Goal: Task Accomplishment & Management: Complete application form

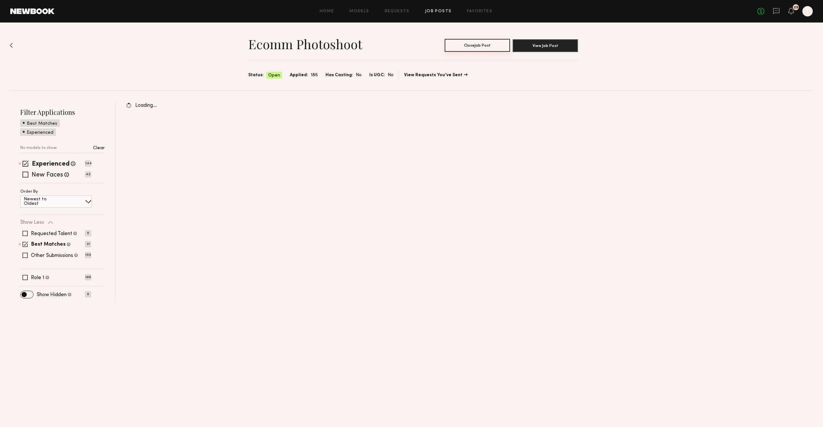
click at [491, 47] on button "Close Job Post" at bounding box center [477, 45] width 65 height 13
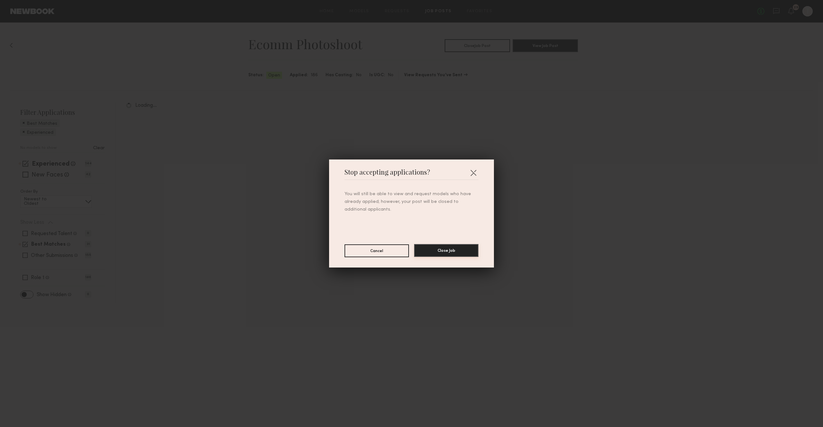
click at [440, 251] on button "Close Job" at bounding box center [446, 250] width 64 height 13
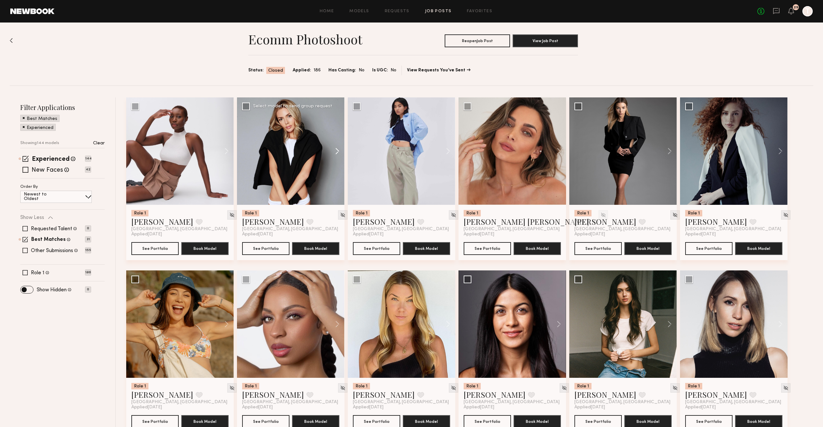
click at [337, 150] on button at bounding box center [334, 152] width 21 height 108
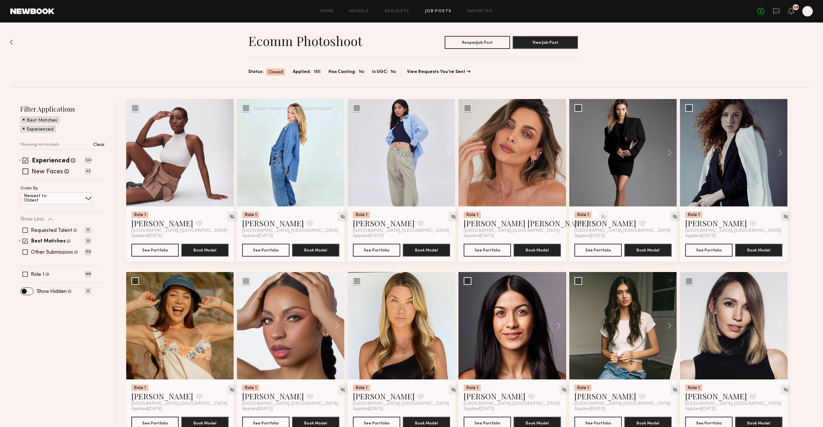
click at [337, 150] on button at bounding box center [334, 153] width 21 height 108
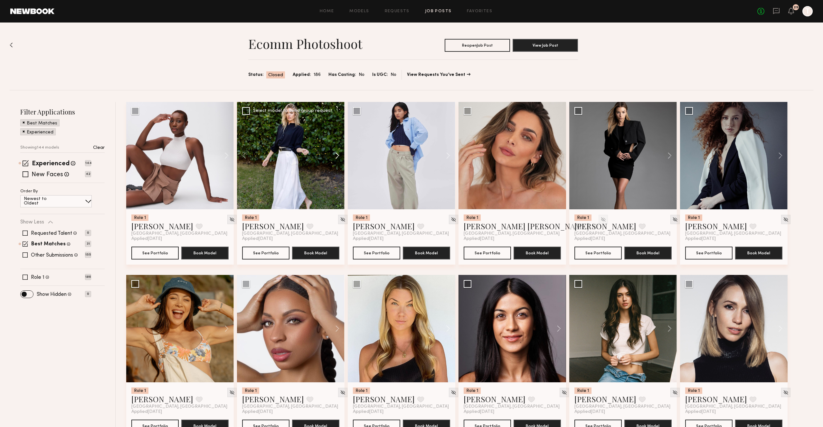
scroll to position [1, 0]
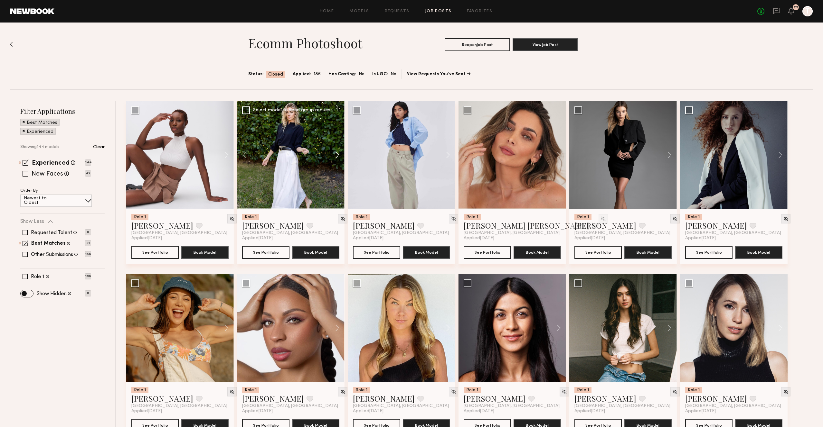
click at [337, 150] on button at bounding box center [334, 155] width 21 height 108
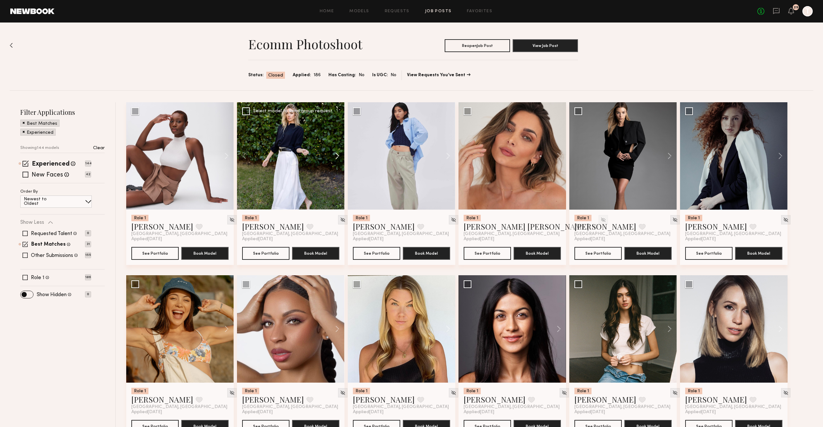
scroll to position [0, 0]
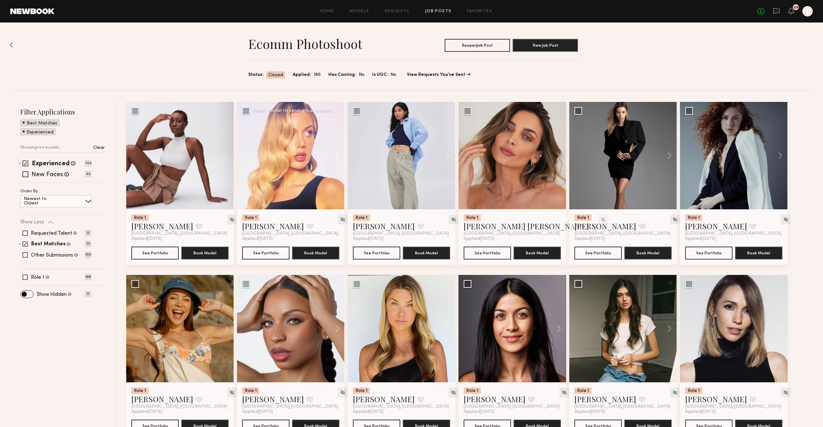
click at [337, 150] on button at bounding box center [334, 156] width 21 height 108
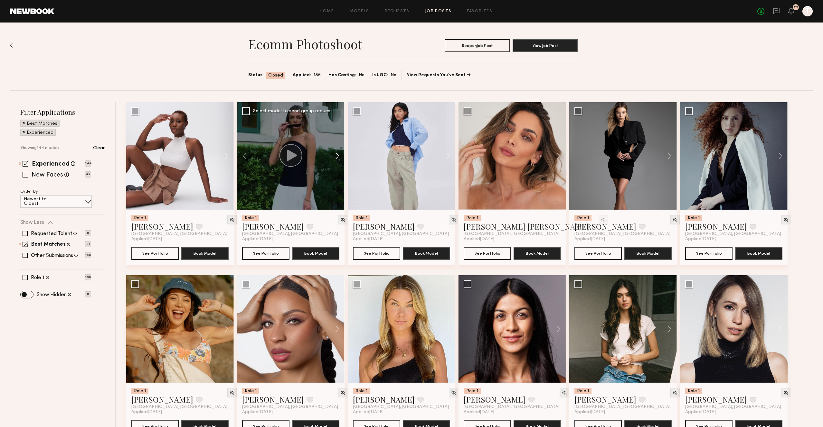
click at [337, 150] on button at bounding box center [334, 156] width 21 height 108
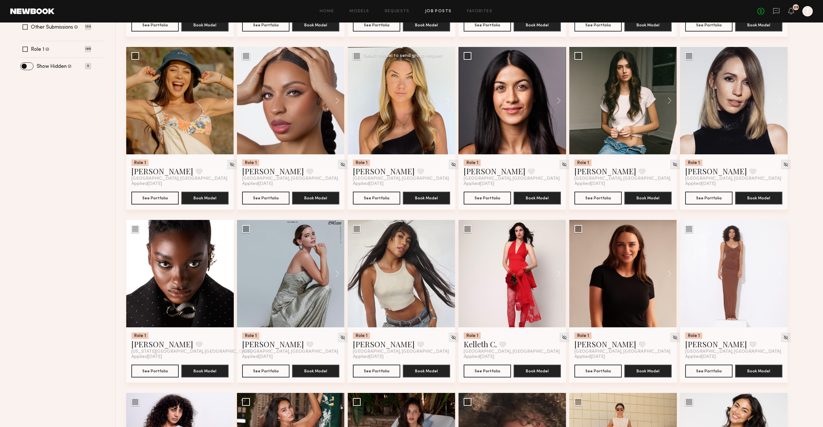
scroll to position [269, 0]
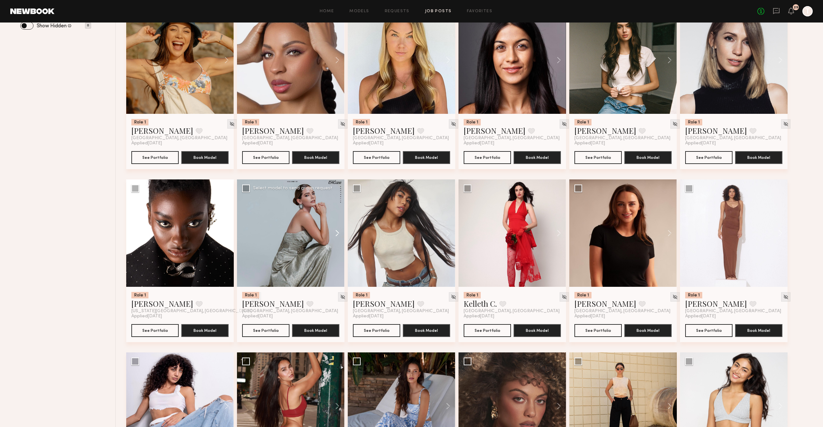
click at [336, 238] on button at bounding box center [334, 234] width 21 height 108
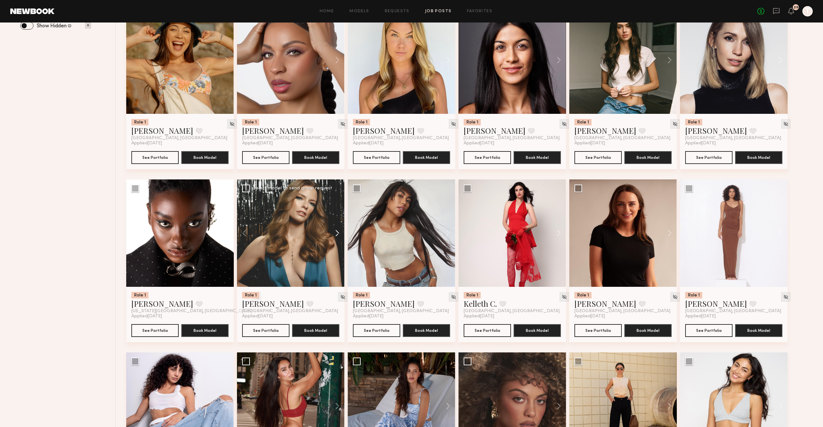
click at [336, 238] on button at bounding box center [334, 234] width 21 height 108
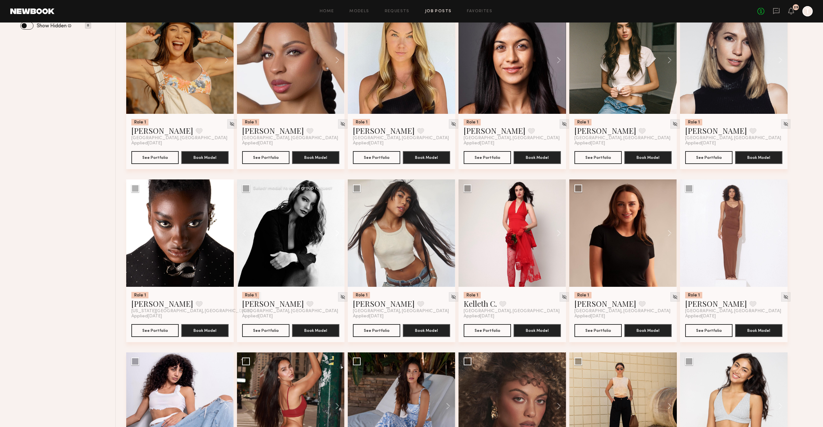
click at [336, 238] on button at bounding box center [334, 234] width 21 height 108
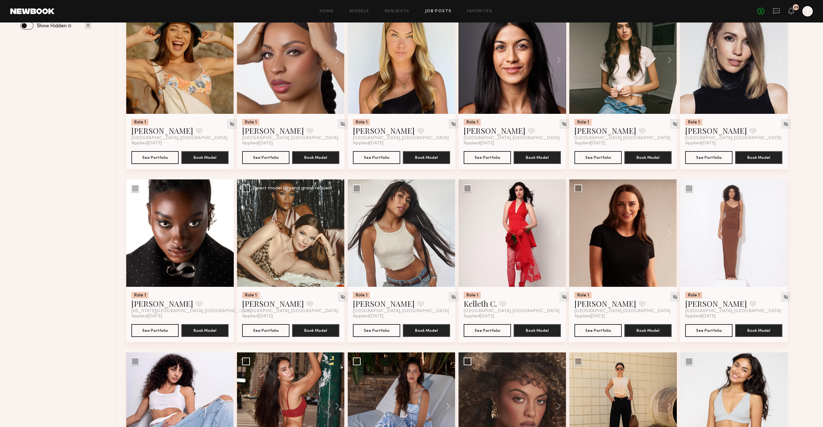
click at [336, 238] on button at bounding box center [334, 234] width 21 height 108
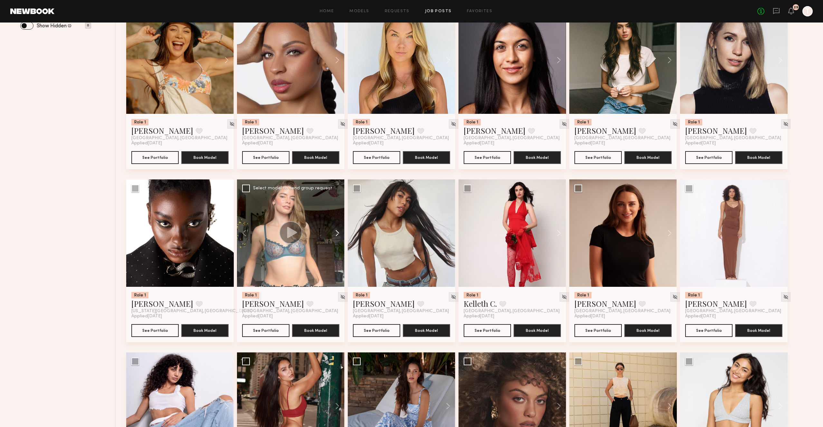
click at [336, 238] on button at bounding box center [334, 234] width 21 height 108
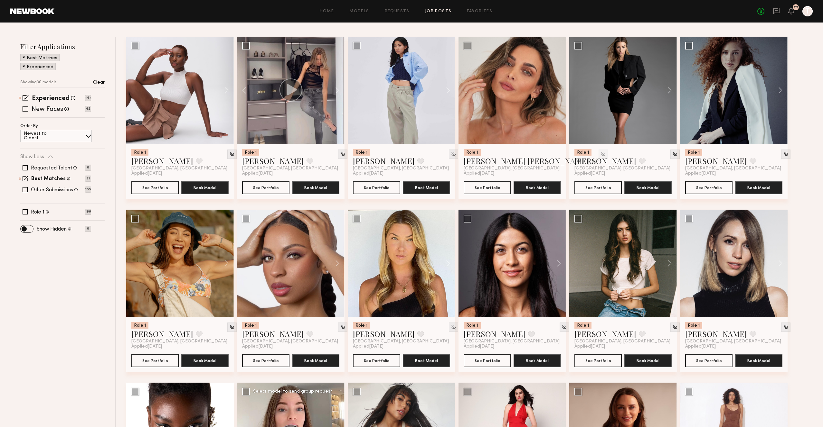
scroll to position [63, 0]
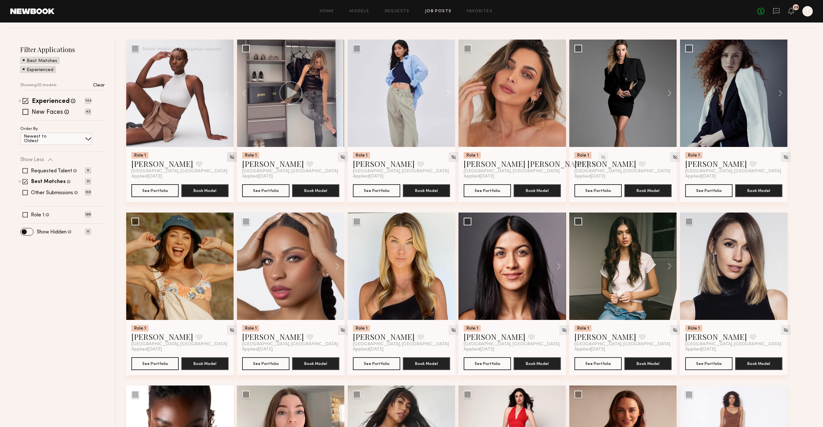
click at [229, 158] on img at bounding box center [231, 156] width 5 height 5
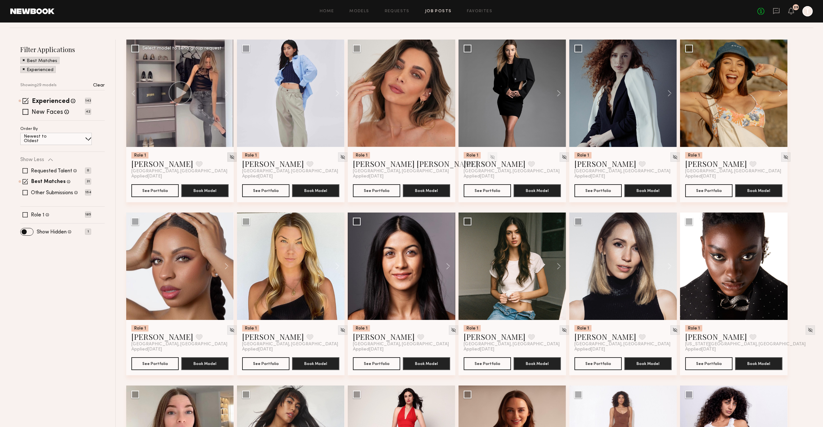
click at [229, 157] on img at bounding box center [231, 156] width 5 height 5
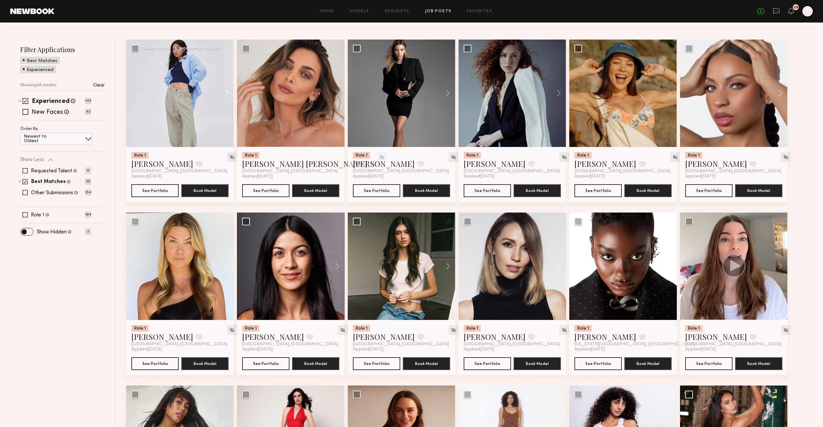
click at [226, 94] on button at bounding box center [223, 94] width 21 height 108
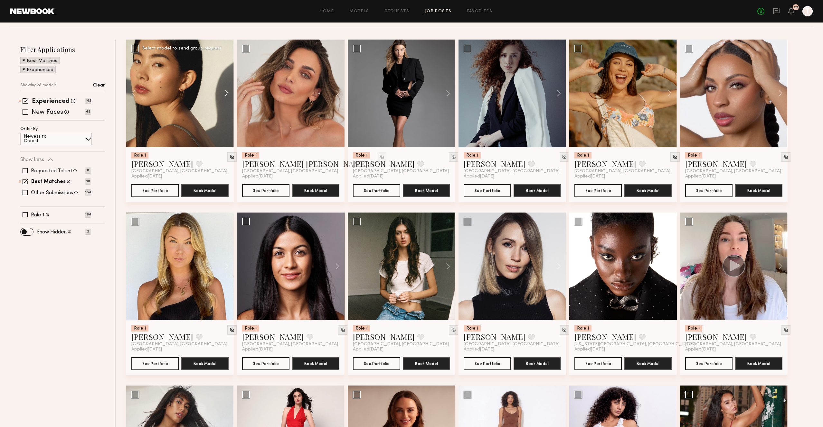
click at [226, 94] on button at bounding box center [223, 94] width 21 height 108
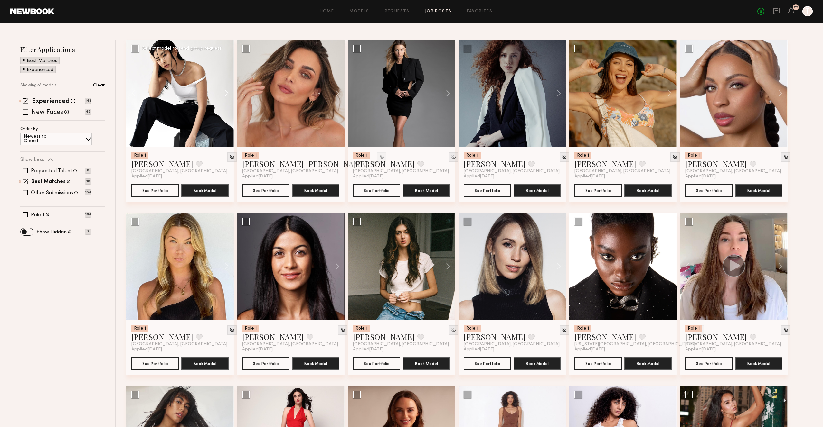
click at [226, 94] on button at bounding box center [223, 94] width 21 height 108
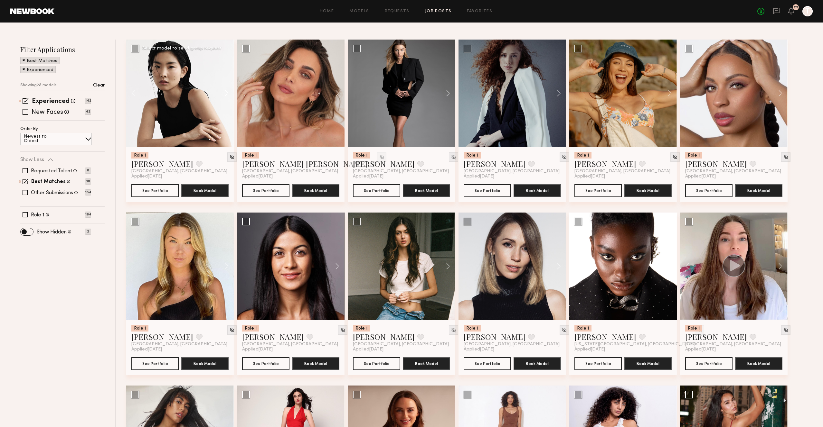
click at [226, 94] on button at bounding box center [223, 94] width 21 height 108
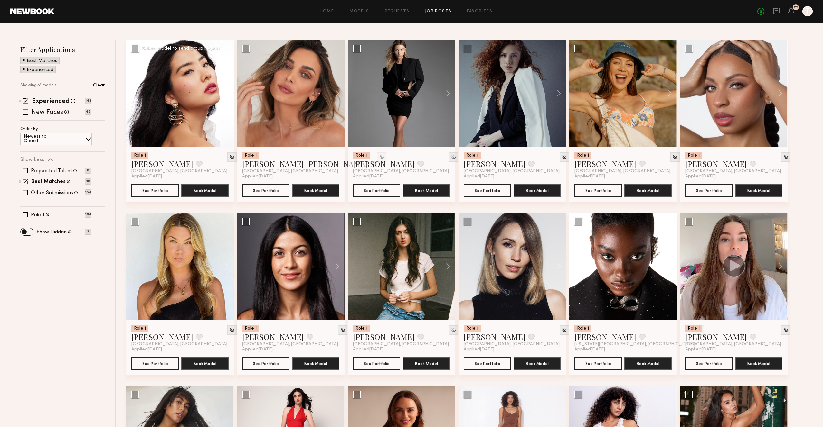
click at [226, 94] on button at bounding box center [223, 94] width 21 height 108
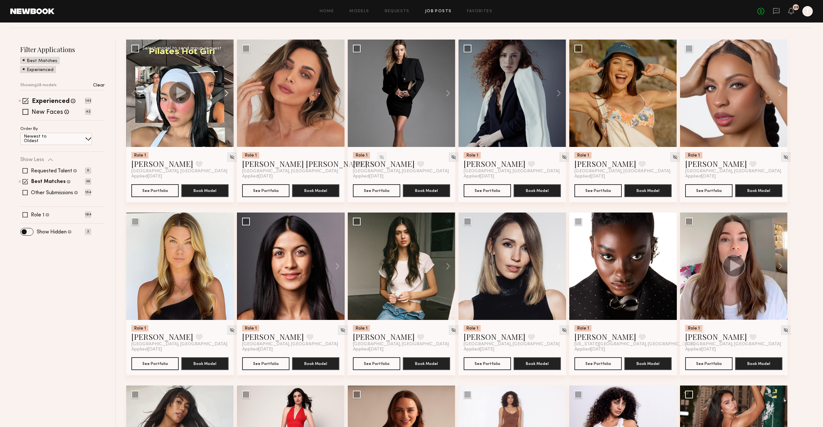
click at [226, 94] on button at bounding box center [223, 94] width 21 height 108
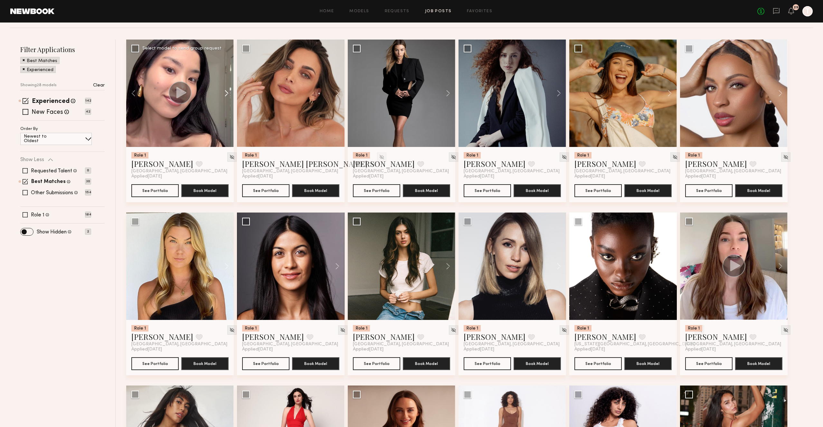
click at [226, 94] on button at bounding box center [223, 94] width 21 height 108
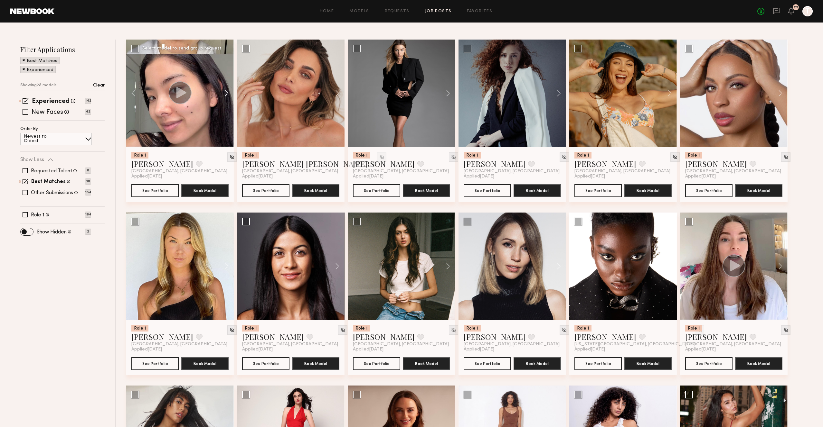
click at [226, 94] on button at bounding box center [223, 94] width 21 height 108
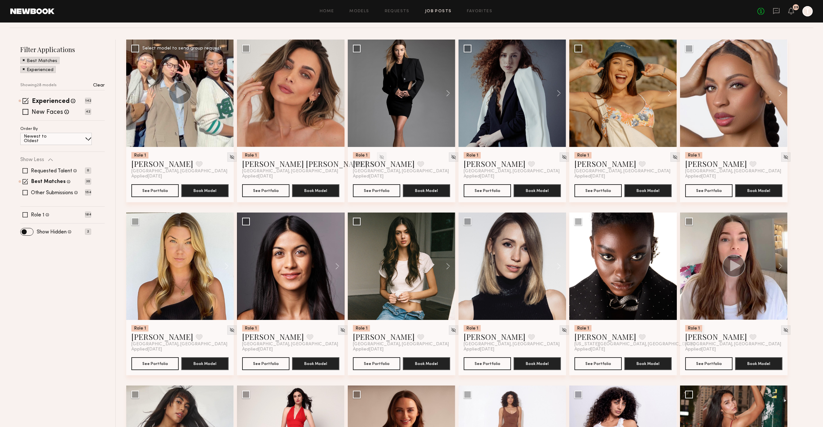
click at [226, 94] on button at bounding box center [223, 94] width 21 height 108
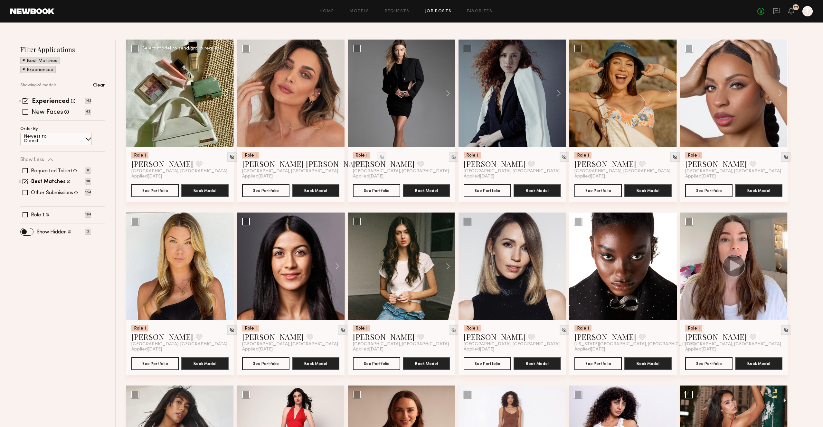
click at [226, 94] on button at bounding box center [223, 94] width 21 height 108
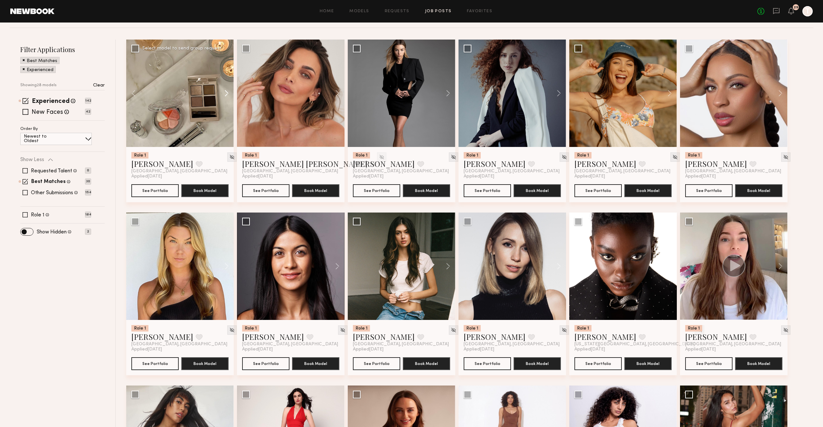
click at [226, 94] on button at bounding box center [223, 94] width 21 height 108
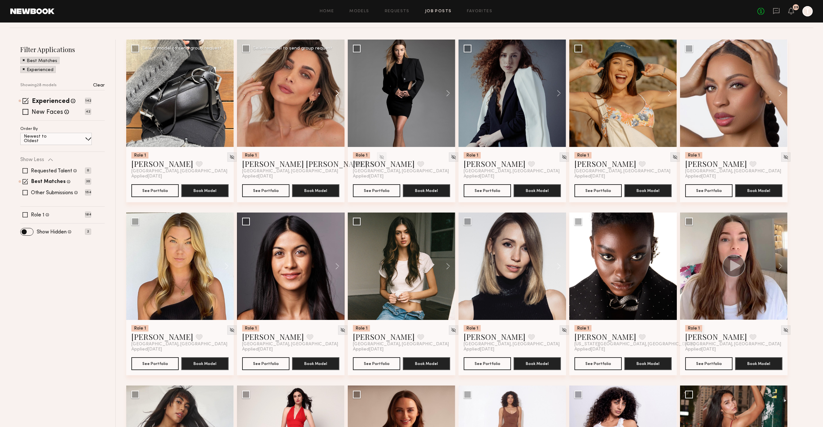
click at [333, 94] on button at bounding box center [334, 94] width 21 height 108
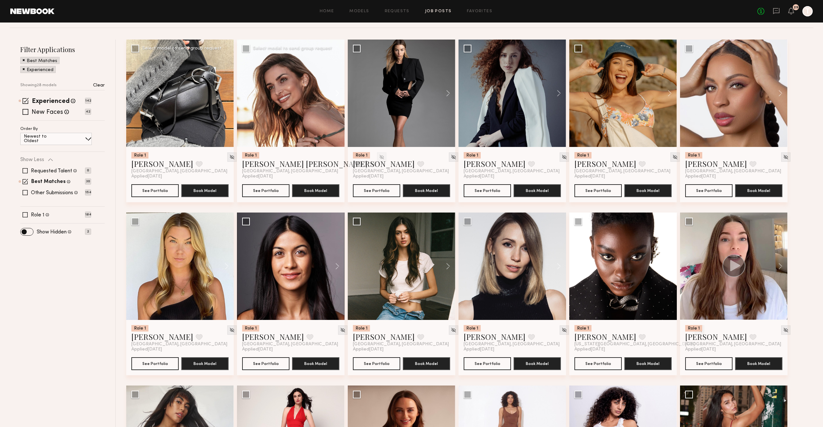
click at [333, 94] on button at bounding box center [334, 94] width 21 height 108
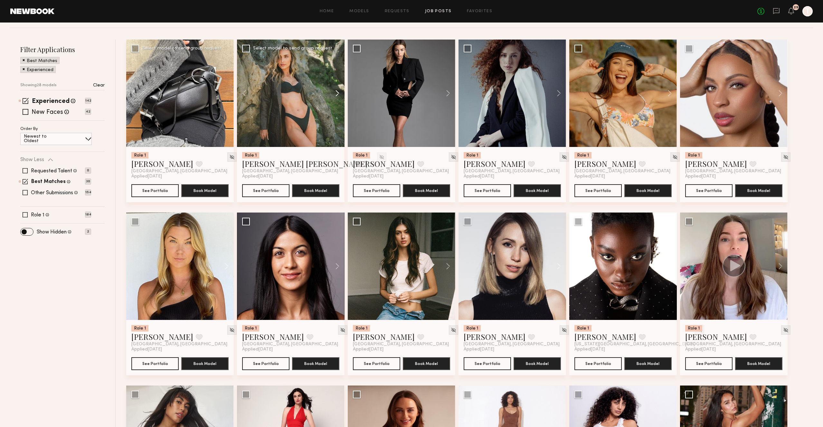
click at [333, 94] on button at bounding box center [334, 94] width 21 height 108
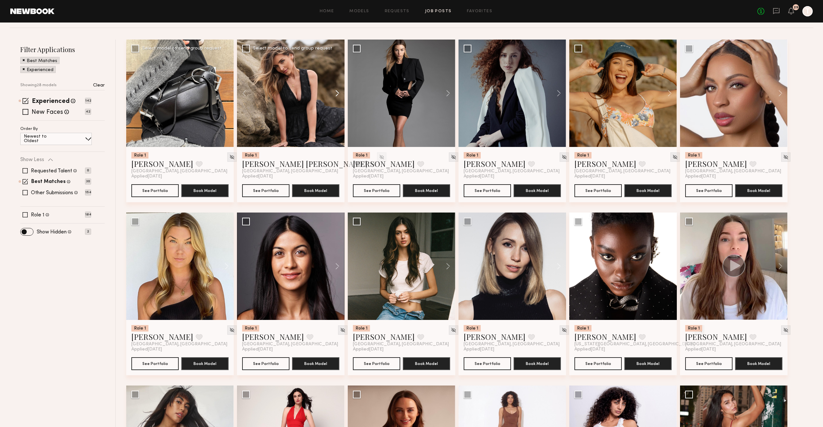
click at [333, 94] on button at bounding box center [334, 94] width 21 height 108
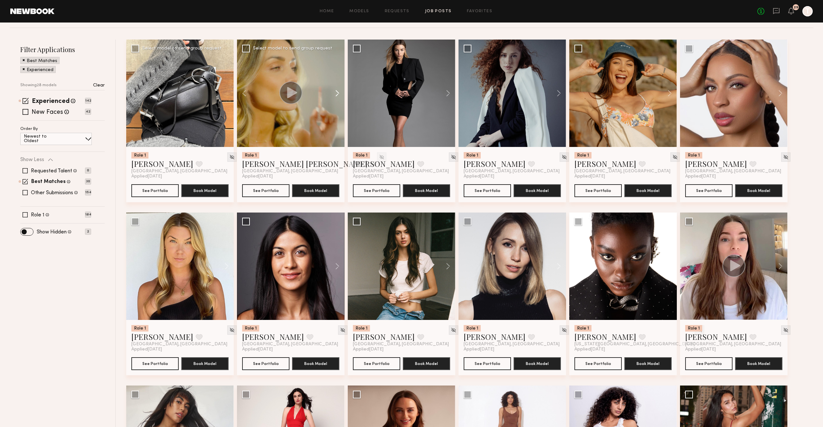
click at [333, 94] on button at bounding box center [334, 94] width 21 height 108
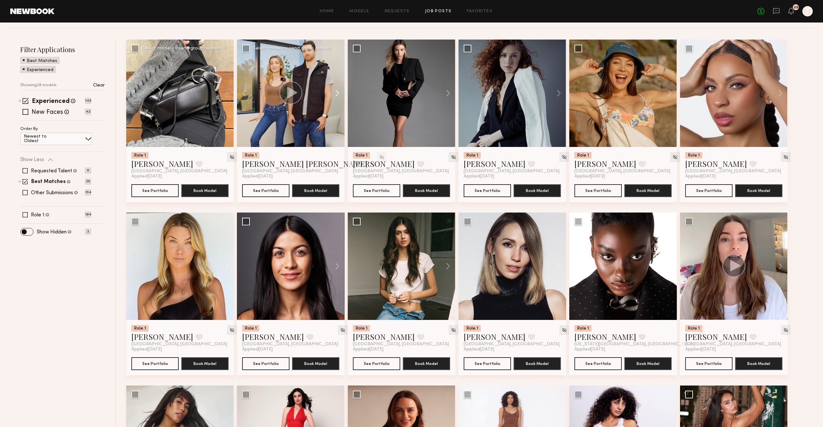
click at [333, 94] on button at bounding box center [334, 94] width 21 height 108
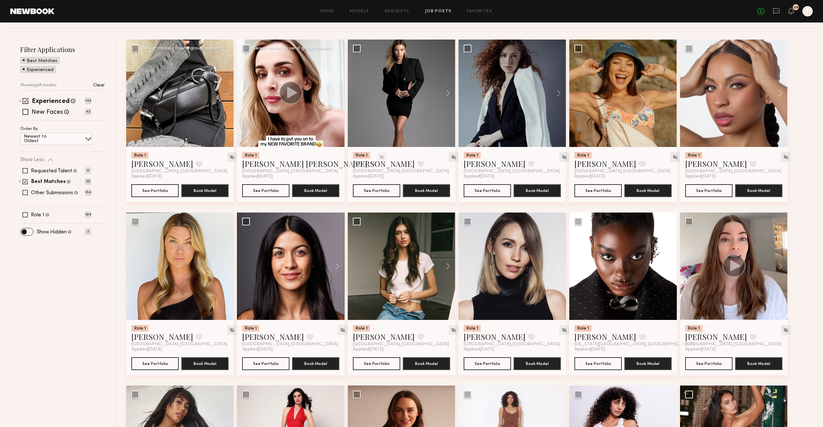
click at [333, 94] on button at bounding box center [334, 94] width 21 height 108
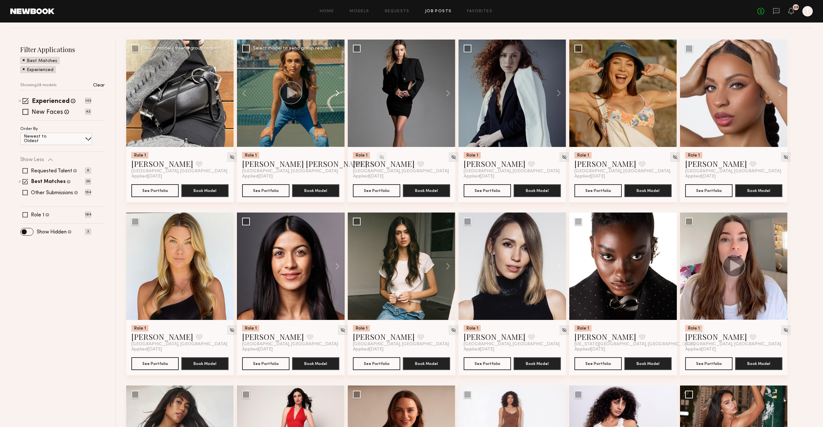
click at [333, 94] on button at bounding box center [334, 94] width 21 height 108
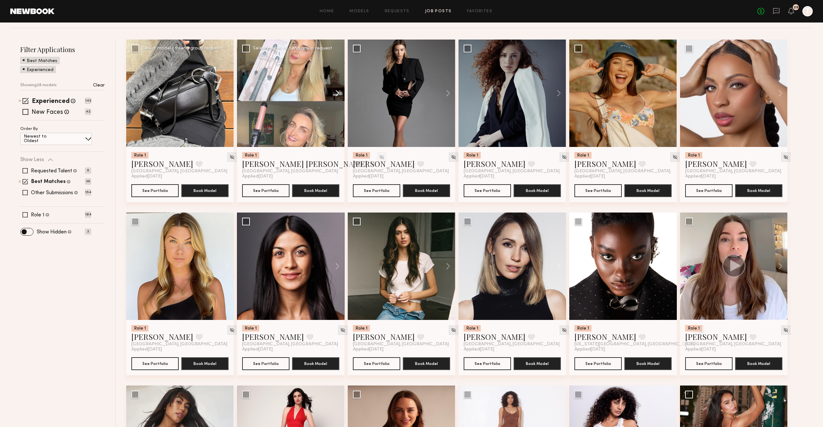
click at [333, 94] on button at bounding box center [334, 94] width 21 height 108
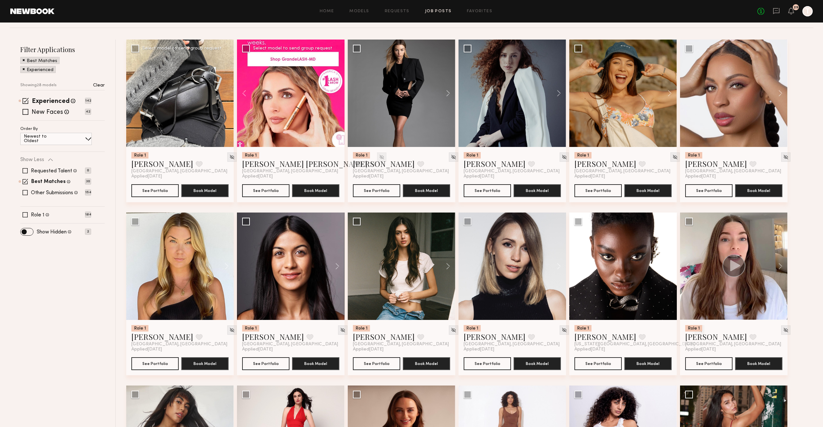
click at [379, 158] on img at bounding box center [381, 156] width 5 height 5
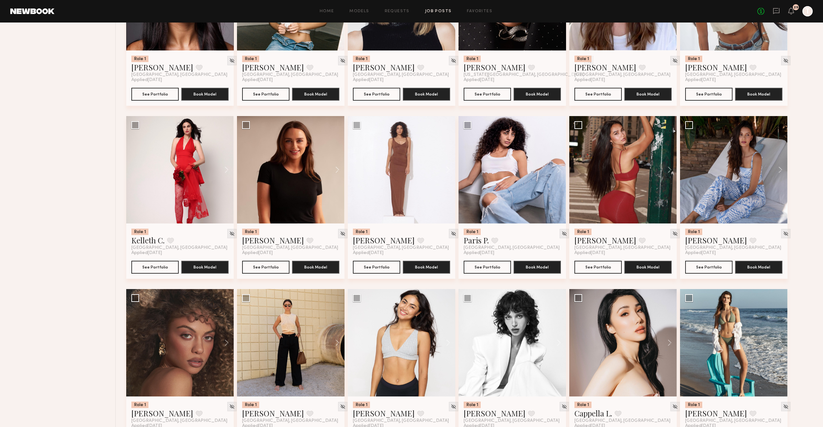
scroll to position [332, 0]
click at [669, 175] on button at bounding box center [666, 171] width 21 height 108
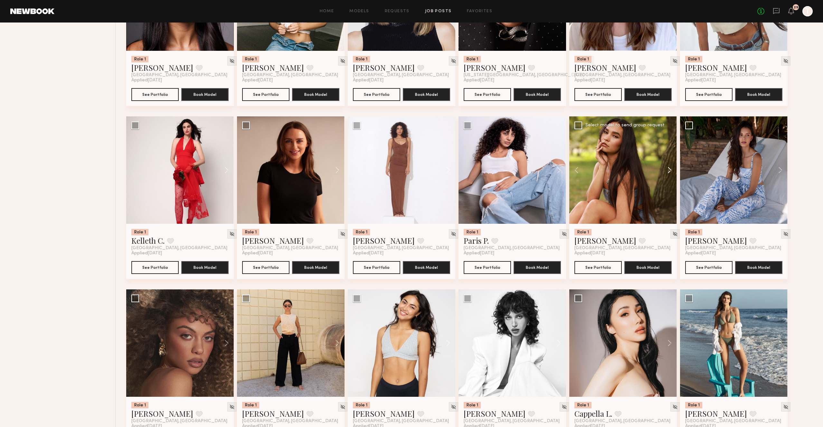
click at [669, 175] on button at bounding box center [666, 171] width 21 height 108
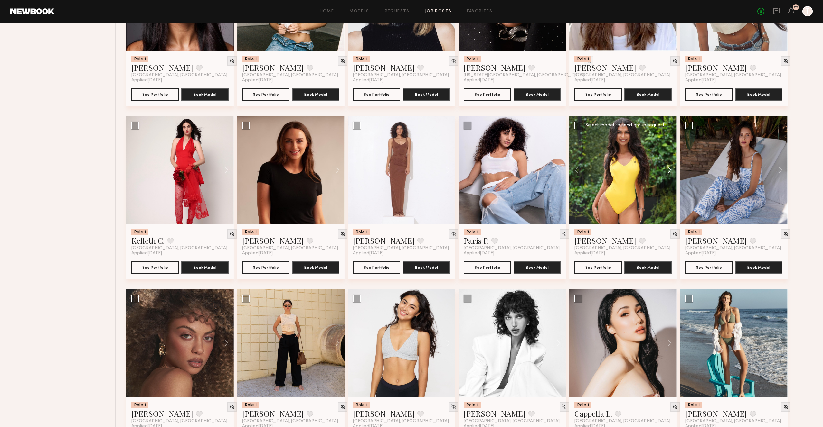
click at [669, 175] on button at bounding box center [666, 171] width 21 height 108
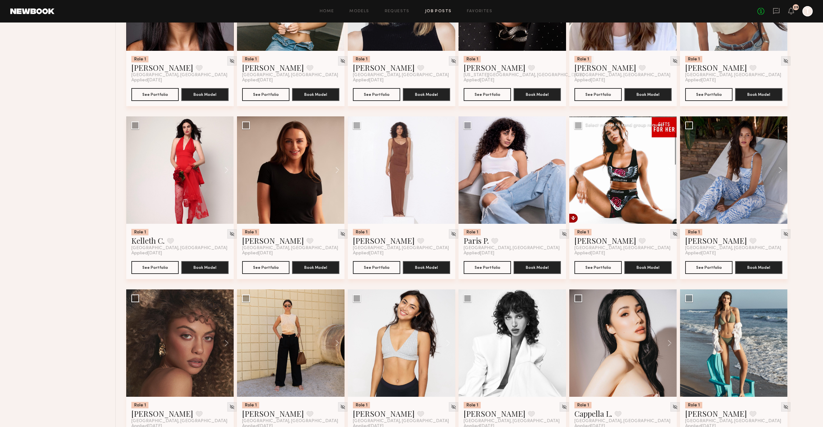
click at [669, 175] on button at bounding box center [666, 171] width 21 height 108
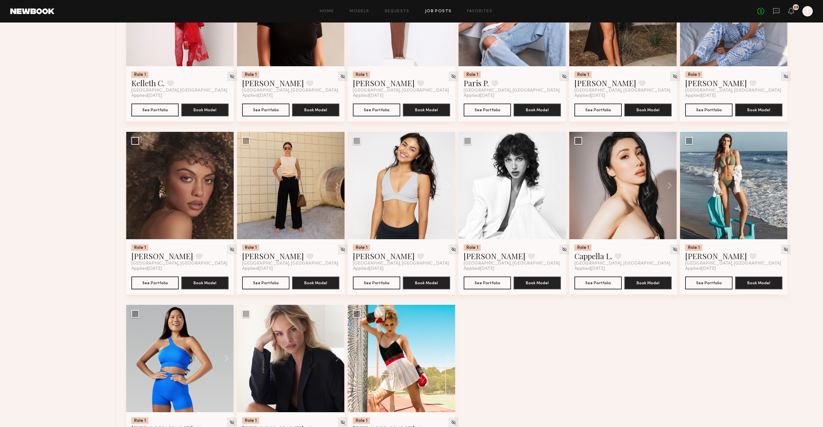
scroll to position [492, 0]
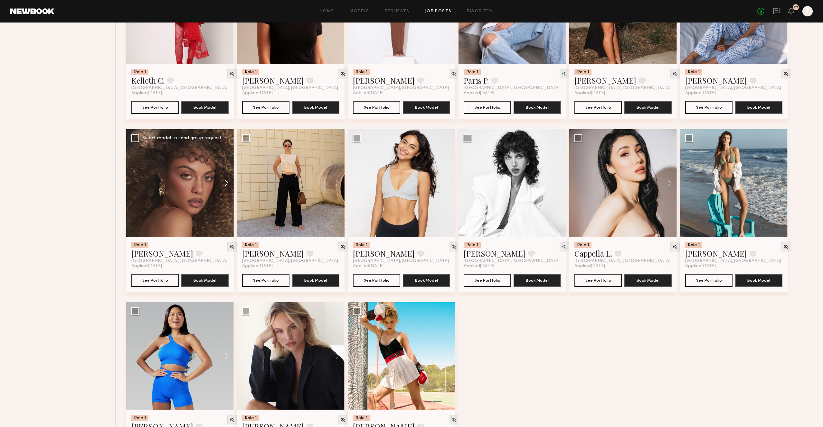
click at [225, 185] on button at bounding box center [223, 183] width 21 height 108
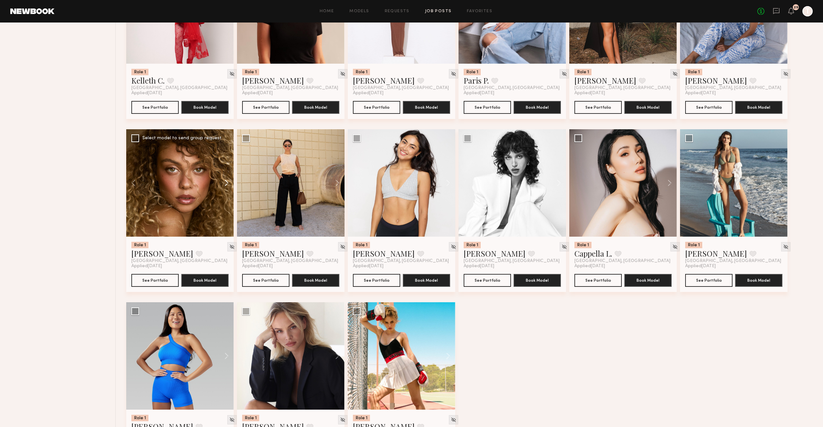
click at [225, 185] on button at bounding box center [223, 183] width 21 height 108
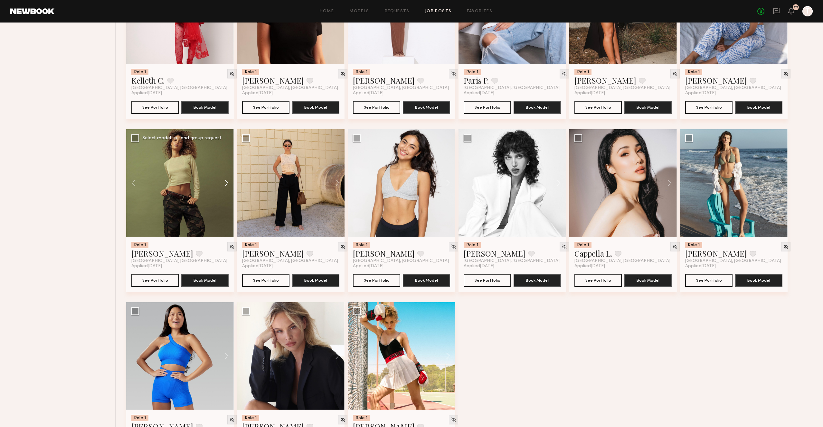
click at [225, 185] on button at bounding box center [223, 183] width 21 height 108
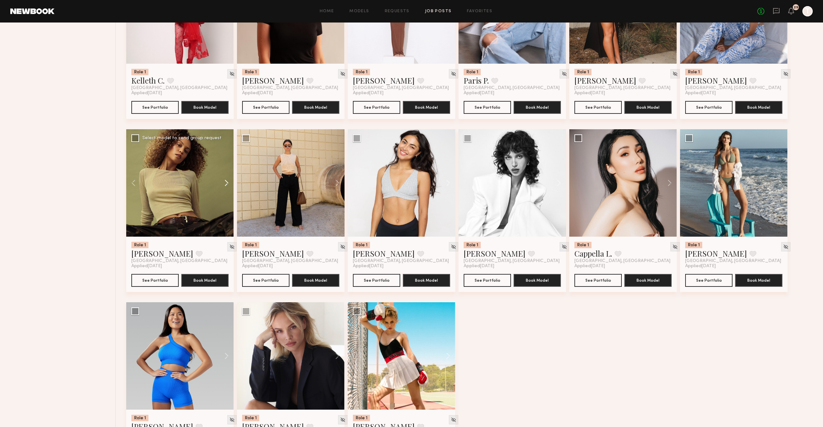
click at [225, 185] on button at bounding box center [223, 183] width 21 height 108
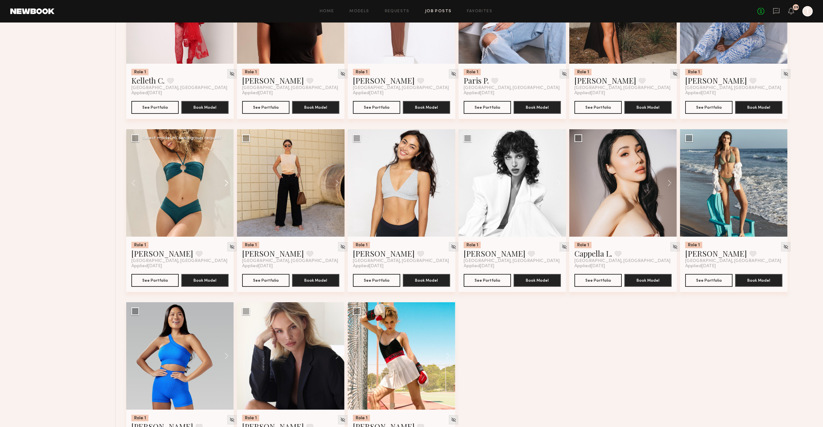
click at [225, 185] on button at bounding box center [223, 183] width 21 height 108
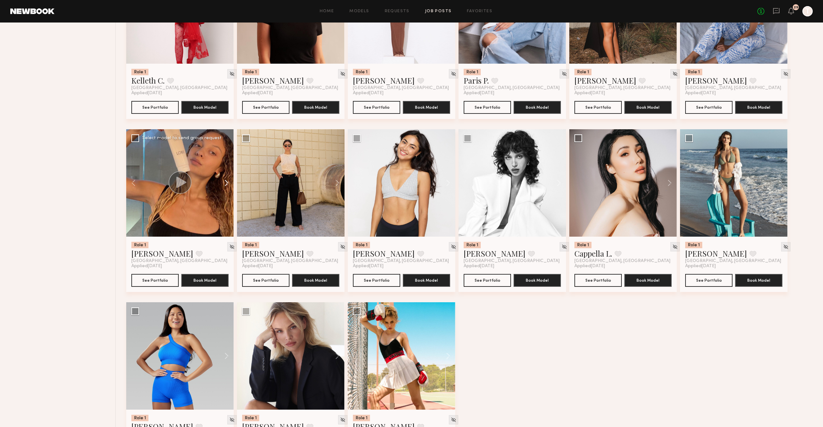
click at [225, 185] on button at bounding box center [223, 183] width 21 height 108
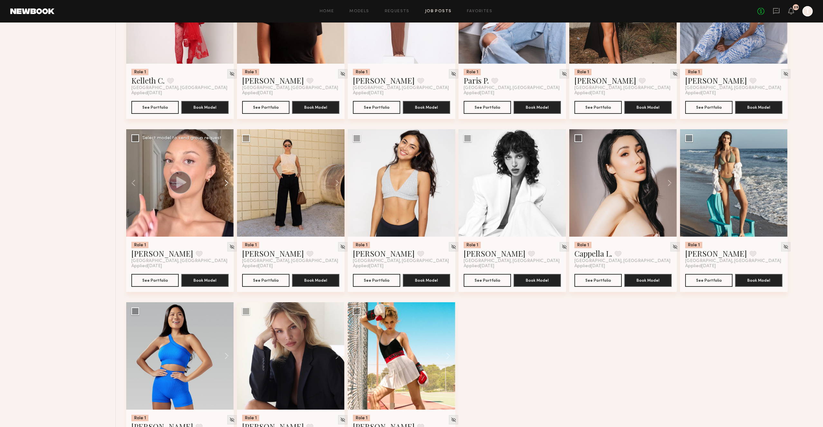
click at [225, 185] on button at bounding box center [223, 183] width 21 height 108
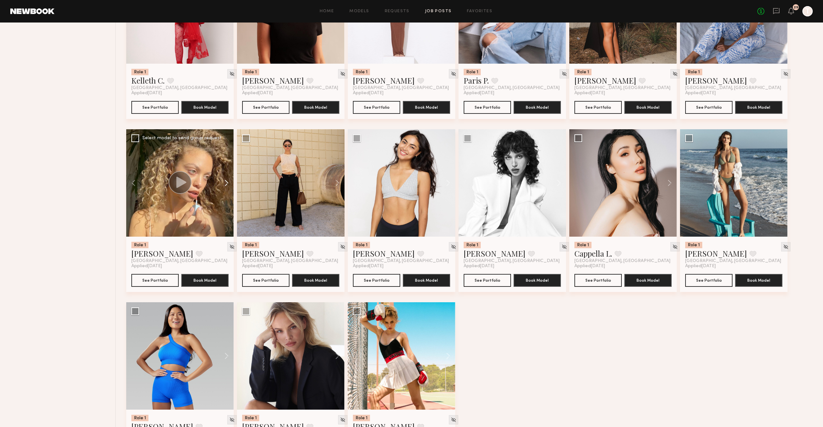
click at [225, 185] on button at bounding box center [223, 183] width 21 height 108
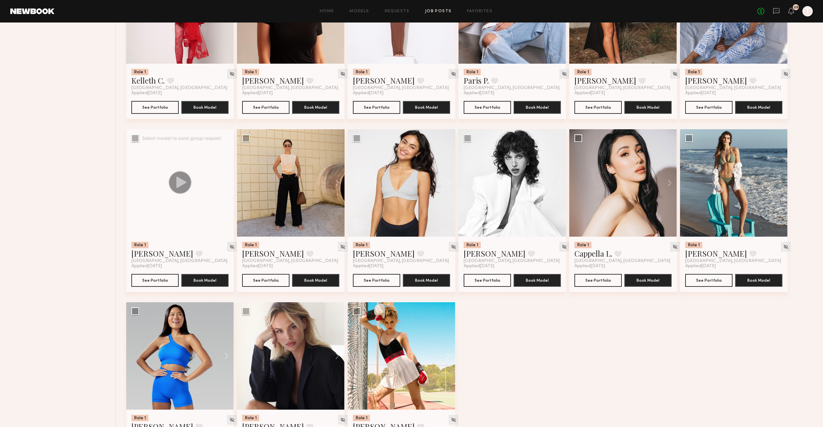
click at [225, 185] on div at bounding box center [180, 183] width 108 height 108
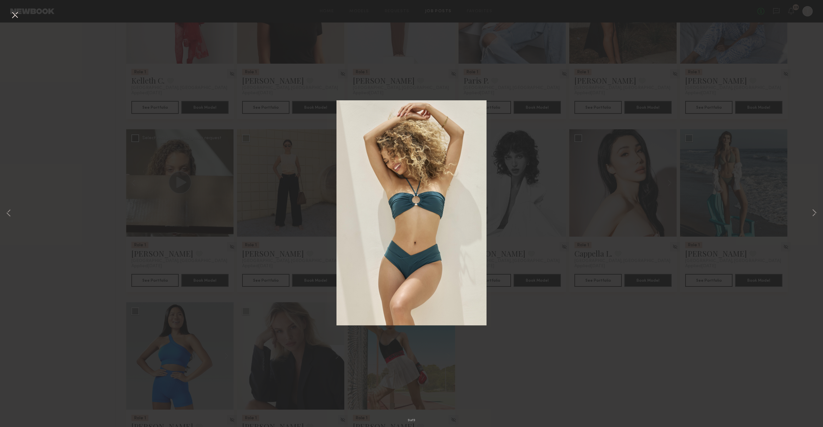
click at [612, 203] on div "9 of 9" at bounding box center [411, 213] width 823 height 427
click at [16, 12] on button at bounding box center [15, 16] width 10 height 12
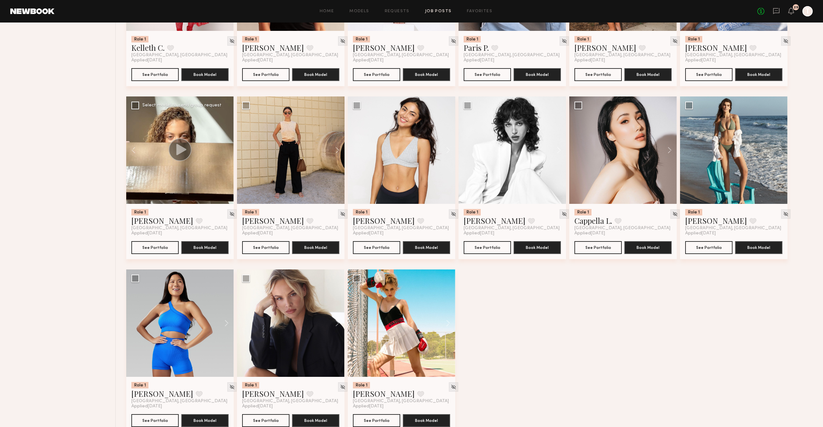
scroll to position [526, 0]
click at [558, 156] on button at bounding box center [555, 150] width 21 height 108
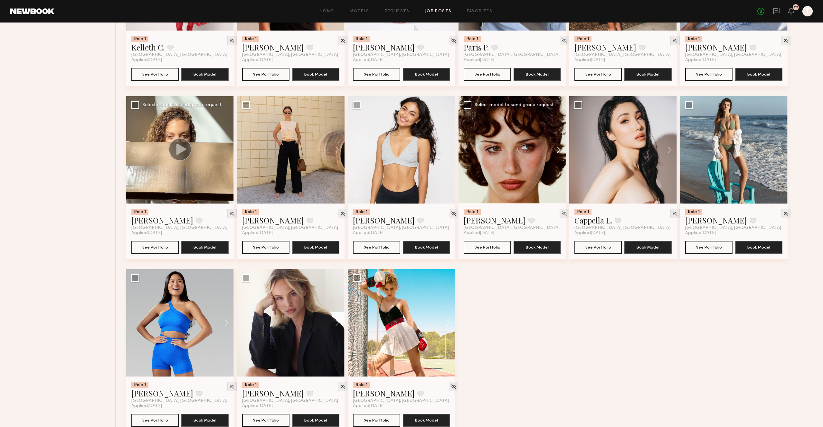
click at [557, 156] on button at bounding box center [555, 150] width 21 height 108
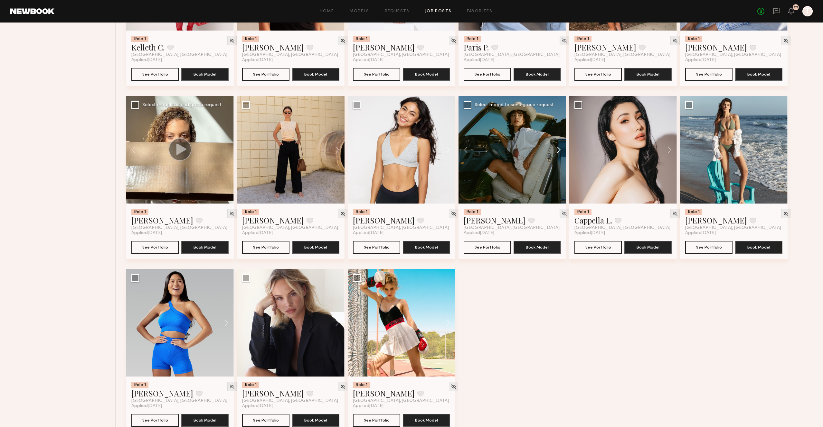
click at [557, 156] on button at bounding box center [555, 150] width 21 height 108
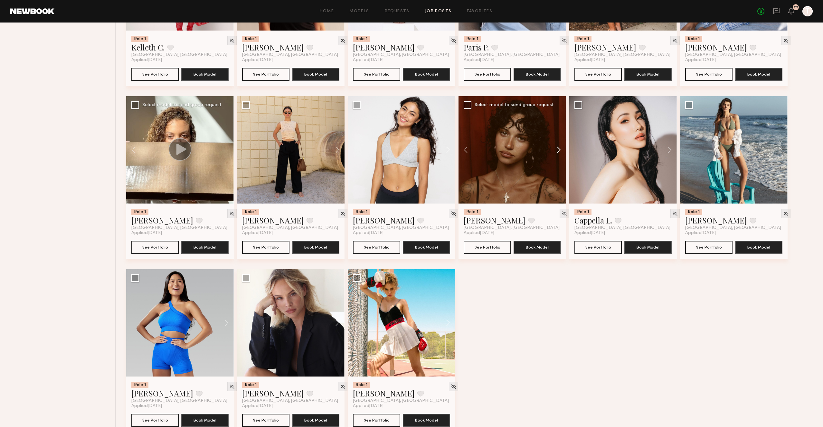
click at [557, 156] on button at bounding box center [555, 150] width 21 height 108
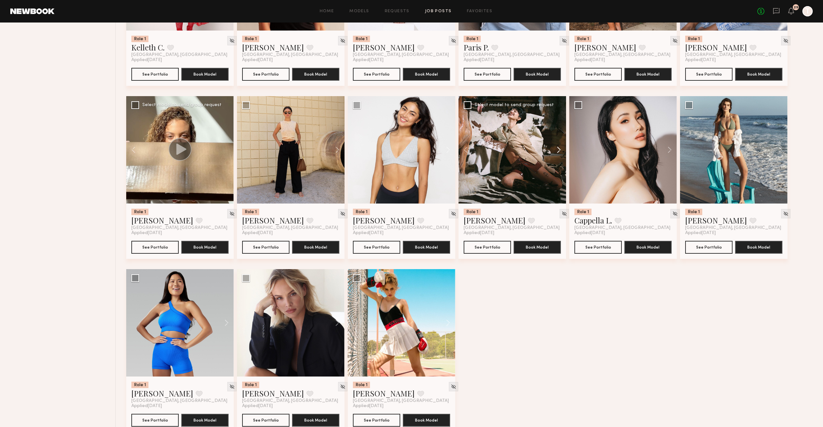
click at [557, 156] on button at bounding box center [555, 150] width 21 height 108
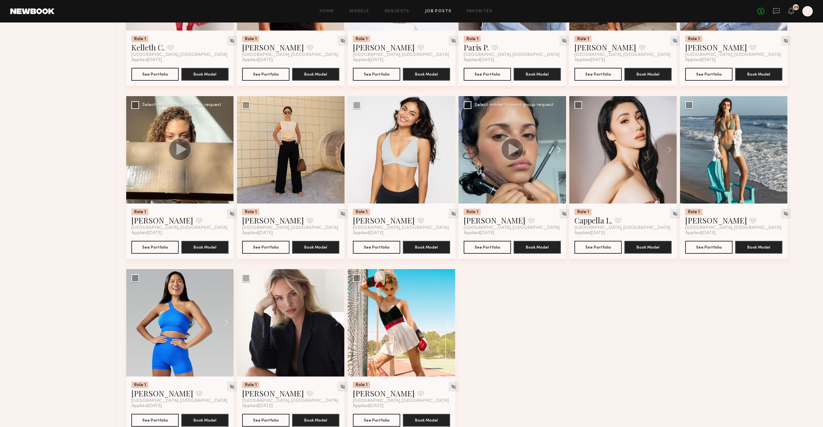
click at [557, 156] on button at bounding box center [555, 150] width 21 height 108
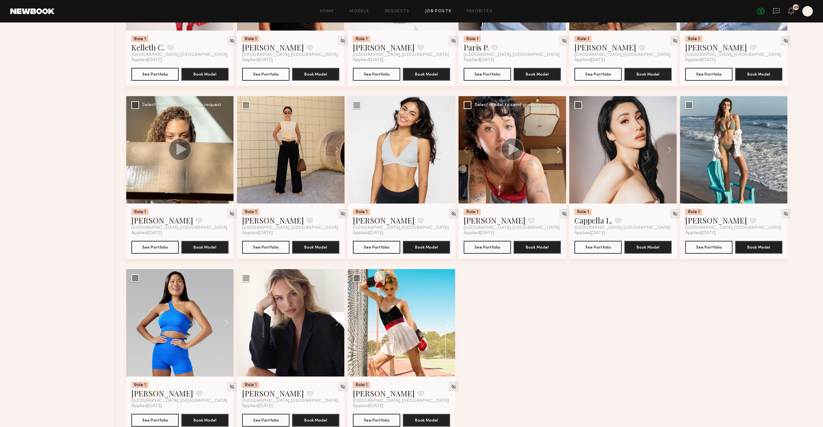
click at [557, 156] on button at bounding box center [555, 150] width 21 height 108
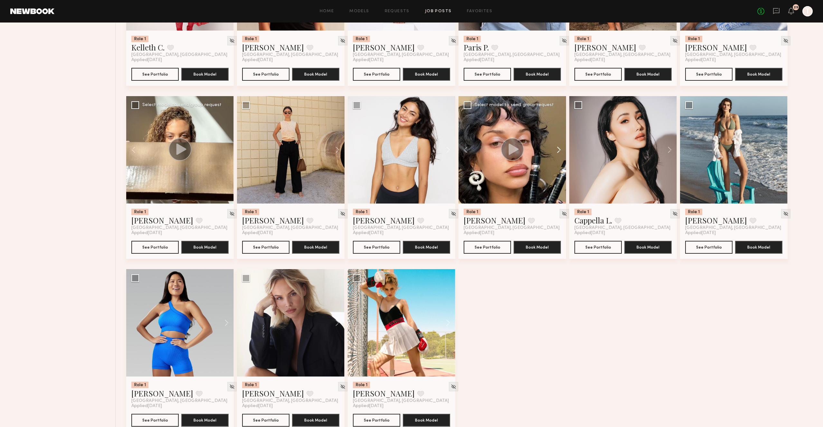
click at [557, 156] on button at bounding box center [555, 150] width 21 height 108
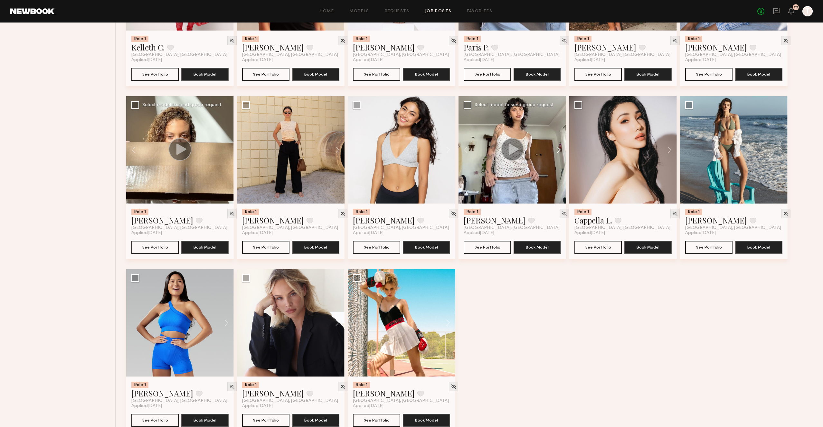
click at [557, 156] on button at bounding box center [555, 150] width 21 height 108
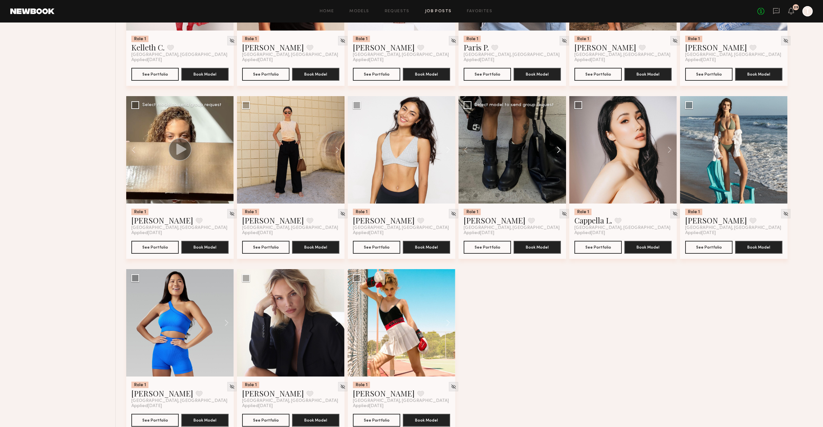
click at [557, 156] on button at bounding box center [555, 150] width 21 height 108
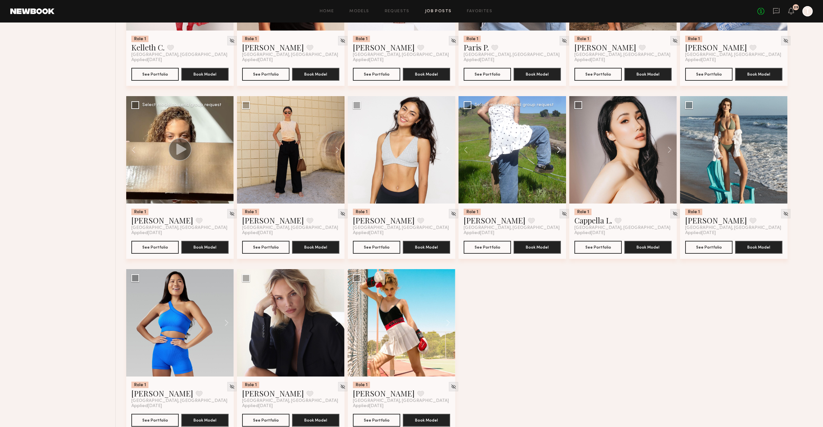
click at [557, 156] on button at bounding box center [555, 150] width 21 height 108
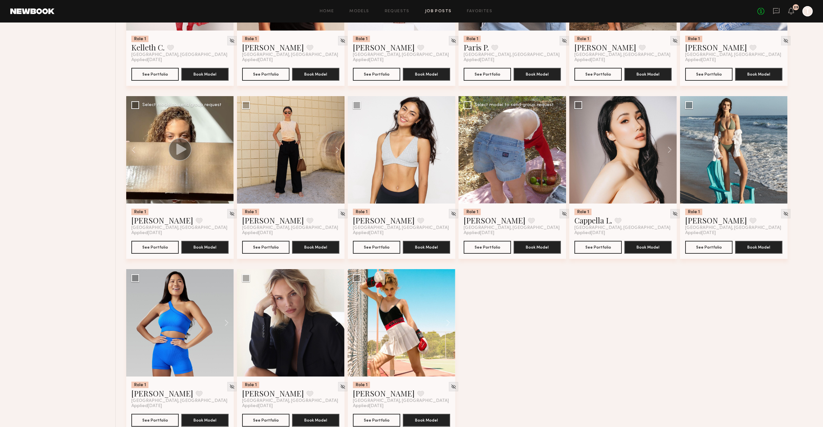
click at [557, 156] on button at bounding box center [555, 150] width 21 height 108
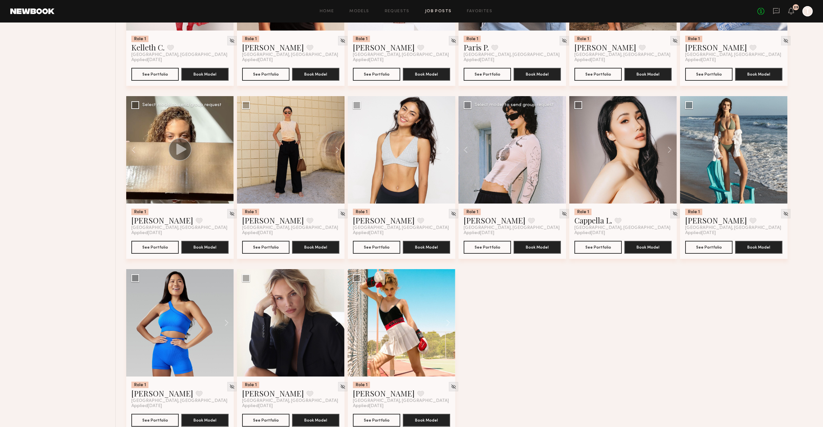
click at [557, 156] on div at bounding box center [512, 150] width 108 height 108
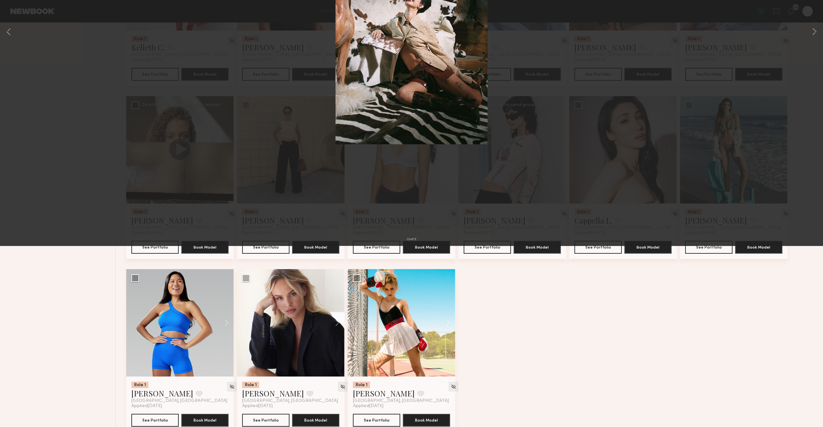
click at [601, 367] on div "13 of 13" at bounding box center [411, 213] width 823 height 427
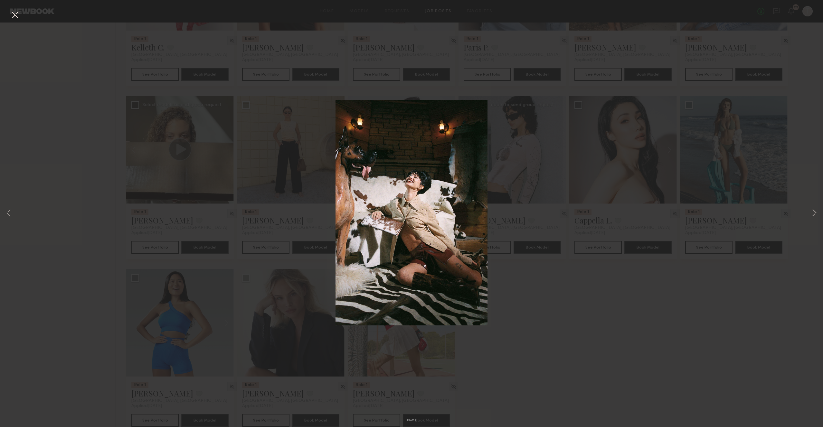
click at [367, 79] on div "13 of 13" at bounding box center [411, 213] width 823 height 427
drag, startPoint x: 11, startPoint y: 56, endPoint x: 11, endPoint y: 9, distance: 47.6
click at [10, 56] on button at bounding box center [9, 214] width 8 height 342
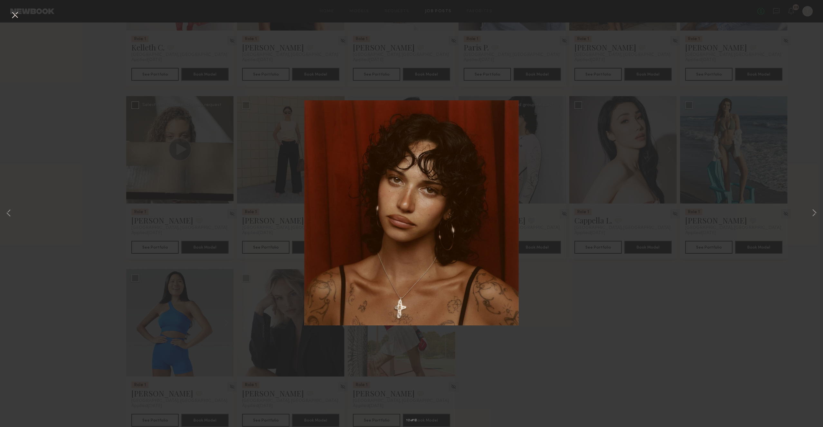
click at [12, 17] on button at bounding box center [15, 16] width 10 height 12
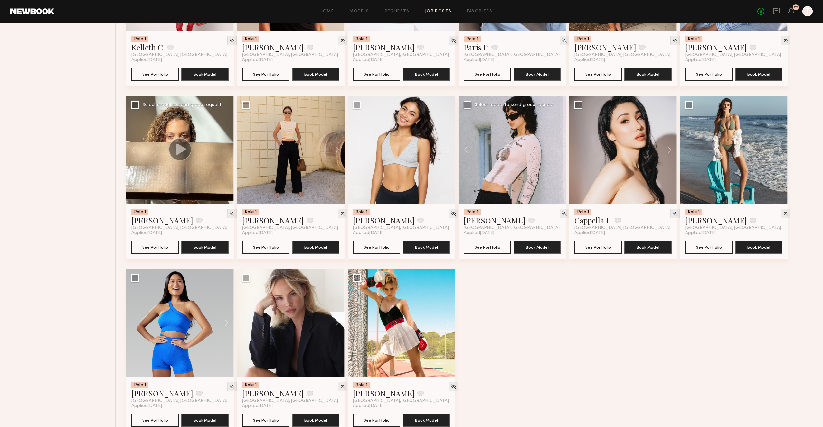
scroll to position [545, 0]
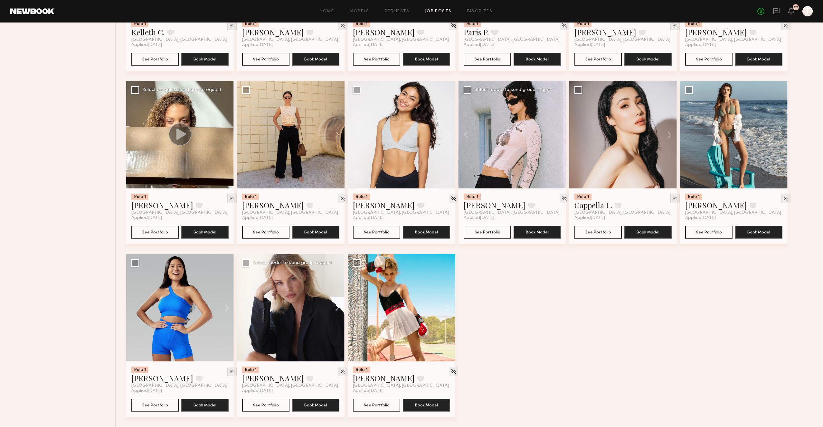
click at [334, 305] on button at bounding box center [334, 308] width 21 height 108
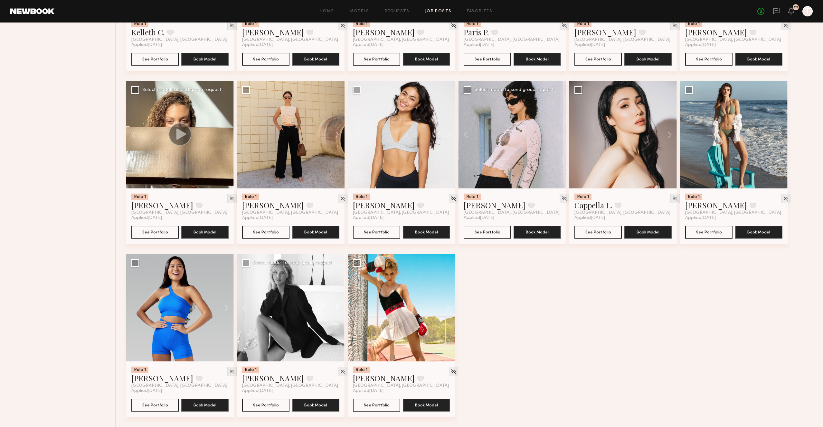
click at [334, 305] on button at bounding box center [334, 308] width 21 height 108
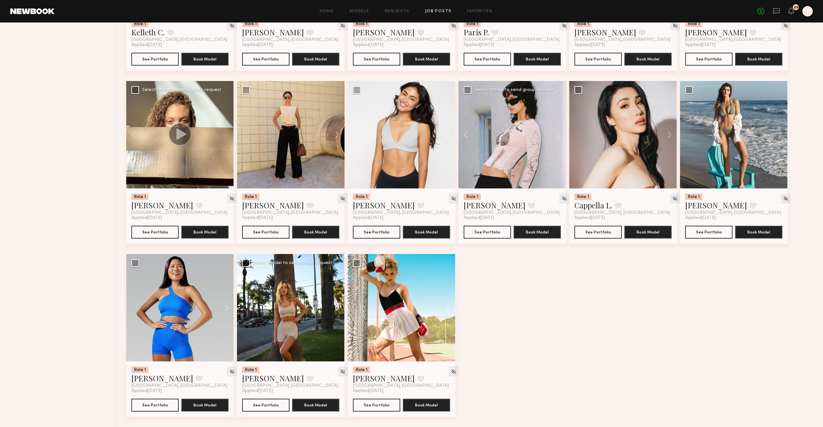
click at [334, 305] on button at bounding box center [334, 308] width 21 height 108
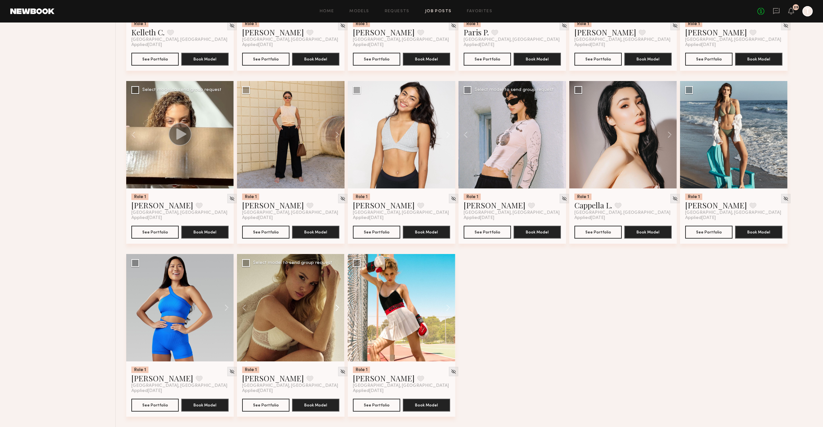
click at [334, 305] on button at bounding box center [334, 308] width 21 height 108
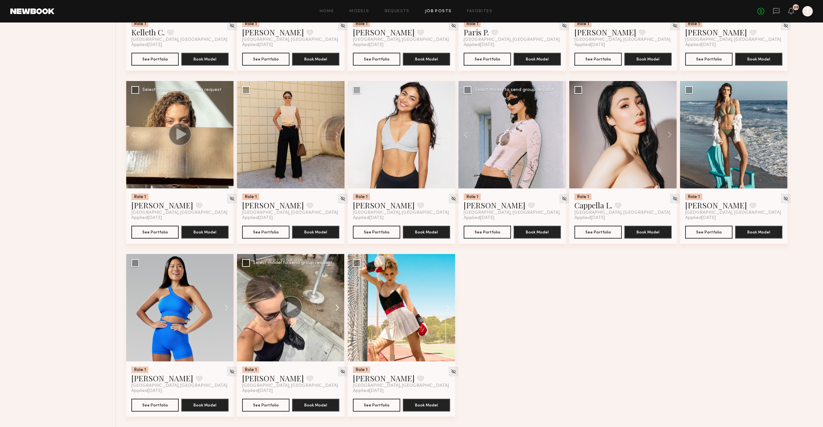
click at [334, 305] on button at bounding box center [334, 308] width 21 height 108
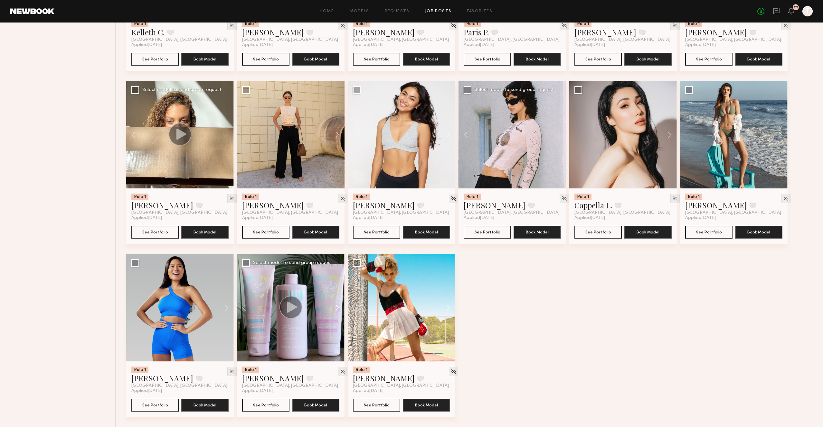
click at [334, 305] on button at bounding box center [334, 308] width 21 height 108
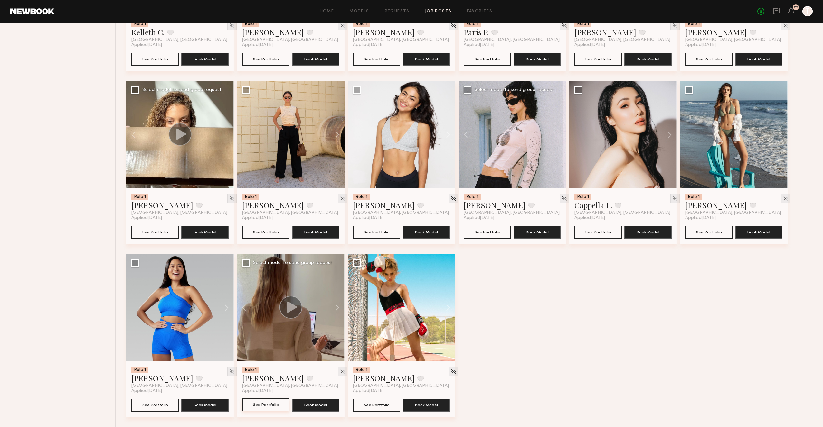
click at [273, 404] on button "See Portfolio" at bounding box center [265, 405] width 47 height 13
click at [713, 233] on button "See Portfolio" at bounding box center [708, 232] width 47 height 13
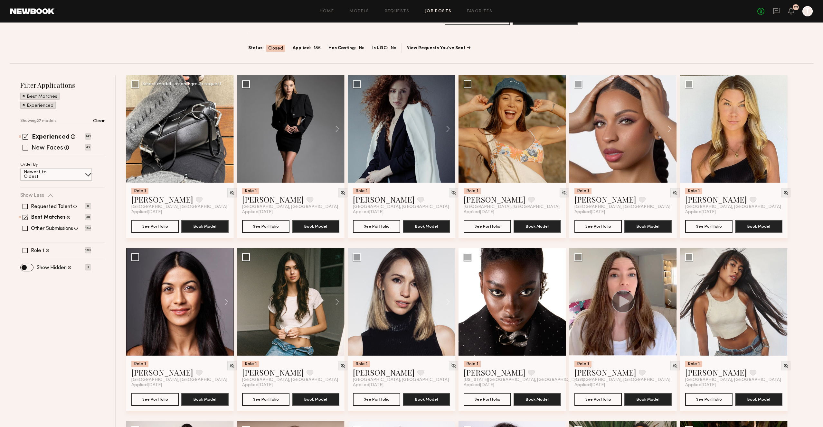
scroll to position [0, 0]
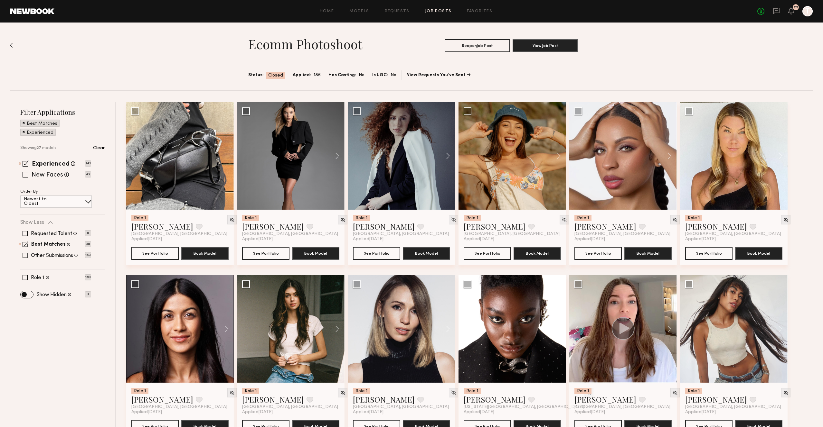
click at [21, 256] on div "Other Submissions Models shown below have applied to this job but do not match …" at bounding box center [55, 255] width 71 height 5
click at [25, 255] on span at bounding box center [25, 255] width 5 height 5
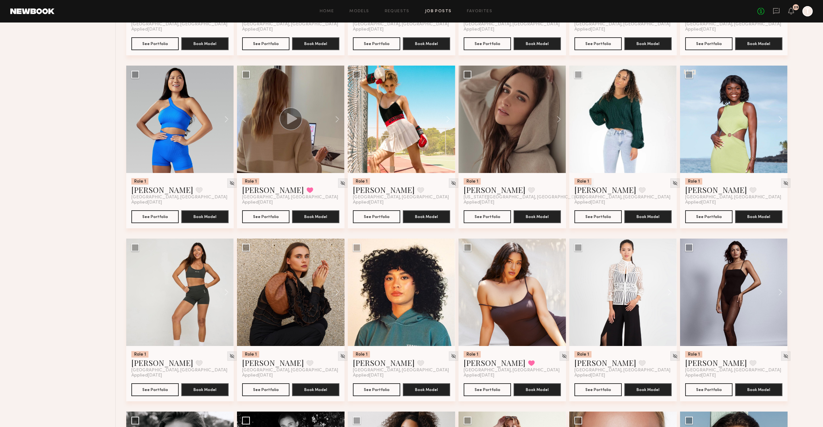
scroll to position [730, 0]
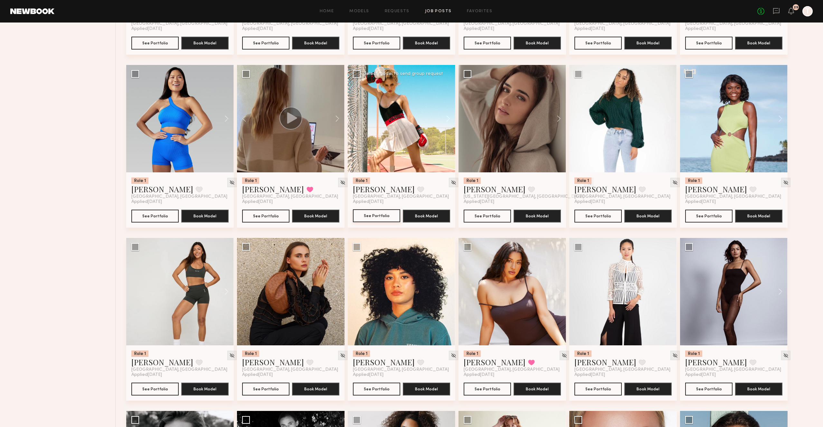
click at [379, 222] on button "See Portfolio" at bounding box center [376, 216] width 47 height 13
click at [254, 394] on button "See Portfolio" at bounding box center [265, 389] width 47 height 13
click at [336, 122] on button at bounding box center [334, 119] width 21 height 108
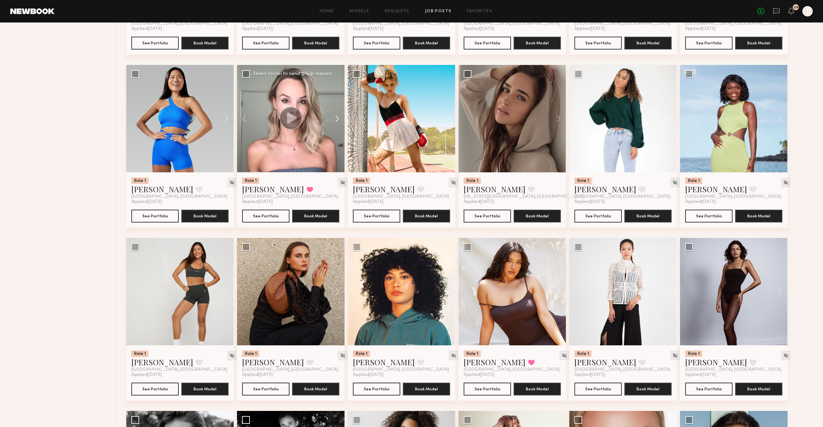
click at [336, 122] on button at bounding box center [334, 119] width 21 height 108
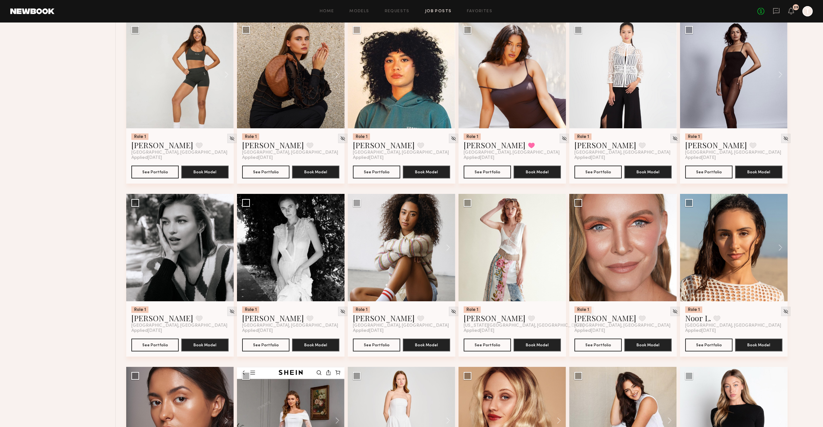
scroll to position [950, 0]
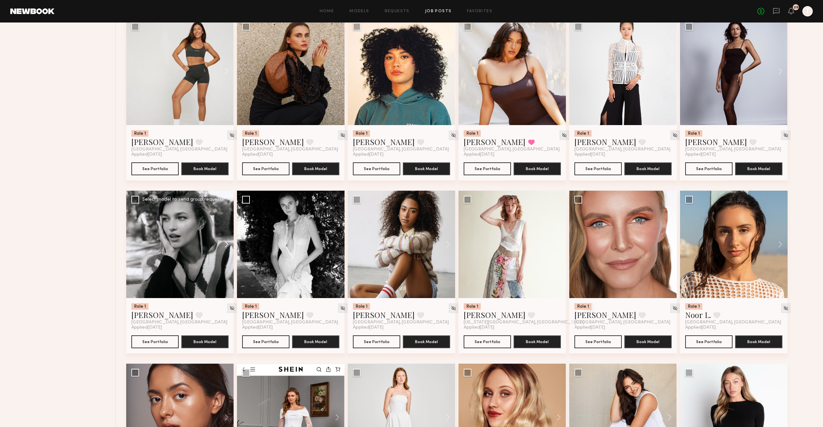
click at [223, 250] on button at bounding box center [223, 245] width 21 height 108
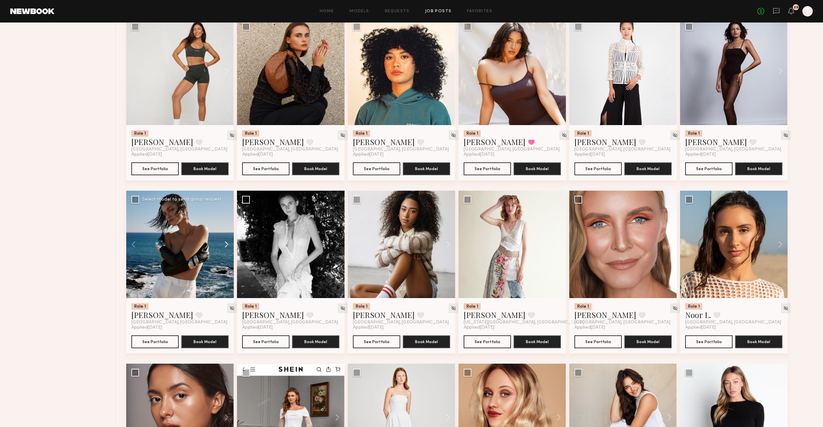
click at [223, 250] on button at bounding box center [223, 245] width 21 height 108
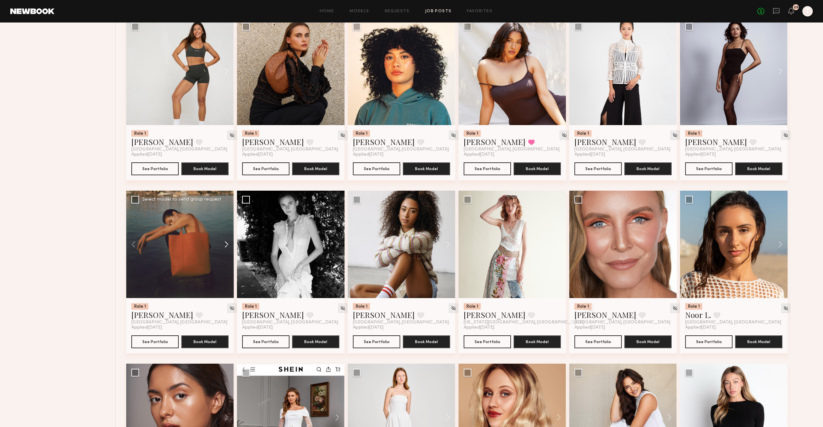
click at [223, 250] on button at bounding box center [223, 245] width 21 height 108
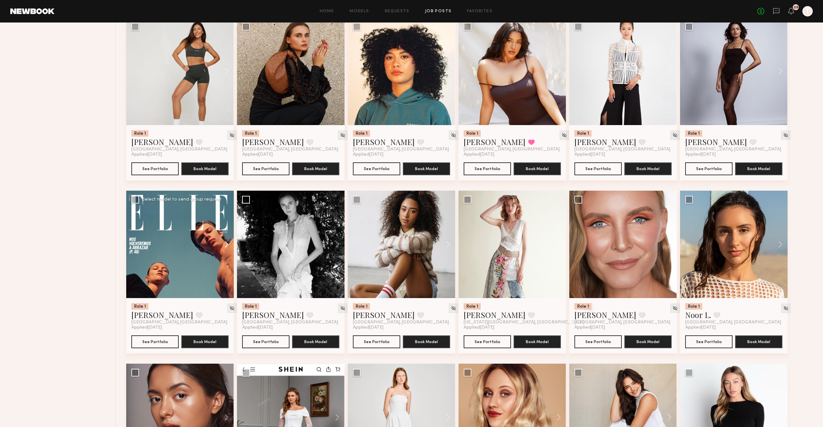
scroll to position [950, 0]
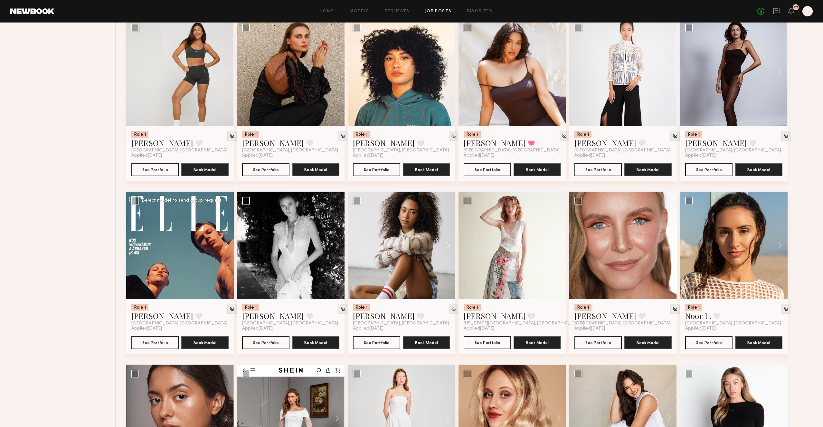
click at [223, 250] on button at bounding box center [223, 246] width 21 height 108
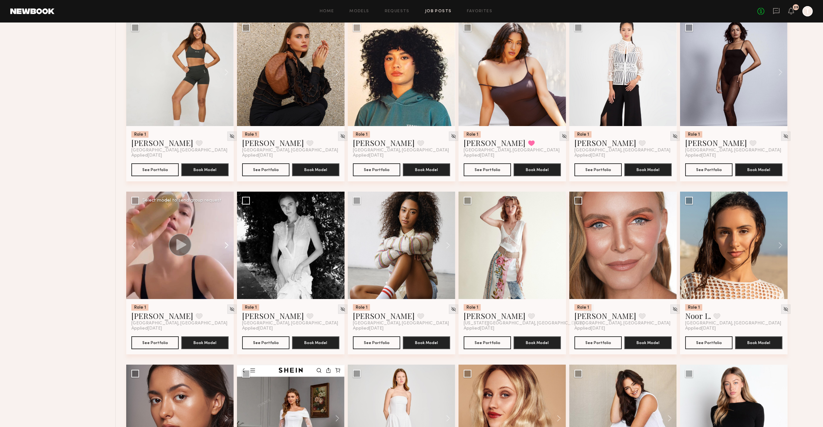
click at [224, 250] on button at bounding box center [223, 246] width 21 height 108
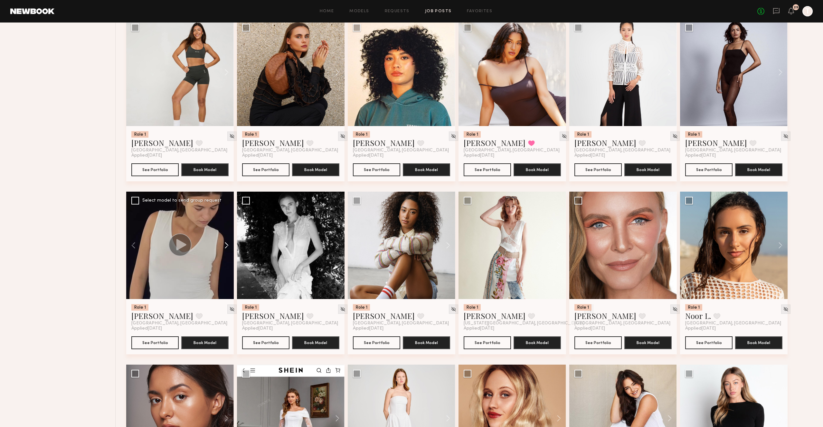
click at [223, 250] on button at bounding box center [223, 246] width 21 height 108
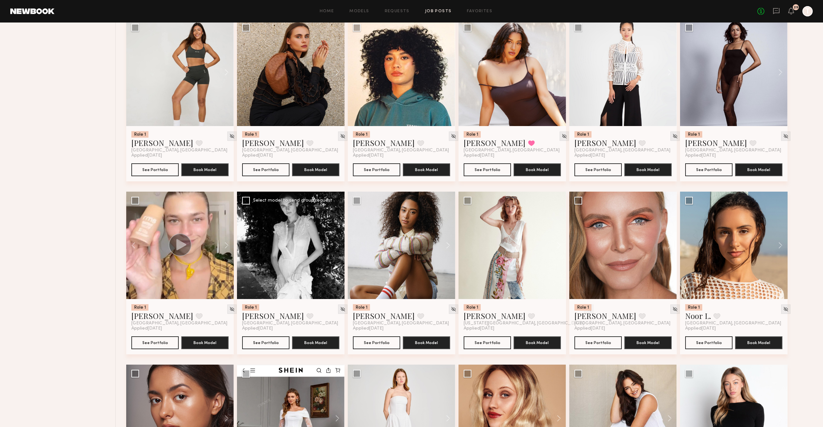
scroll to position [950, 0]
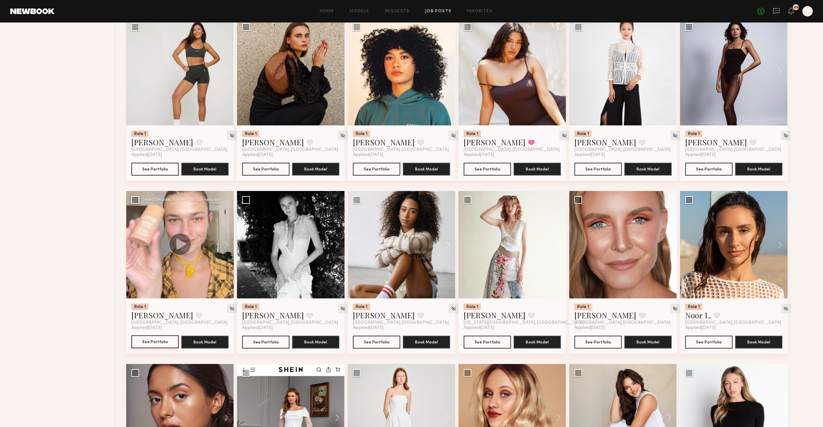
click at [156, 345] on button "See Portfolio" at bounding box center [154, 342] width 47 height 13
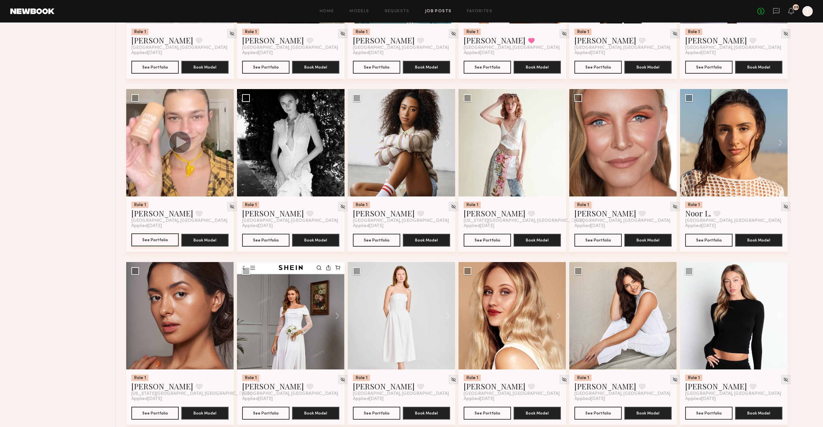
scroll to position [1205, 0]
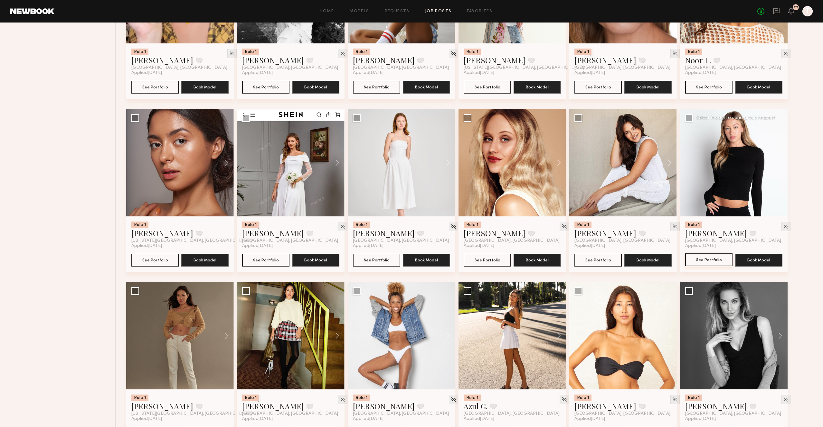
click at [705, 266] on button "See Portfolio" at bounding box center [708, 260] width 47 height 13
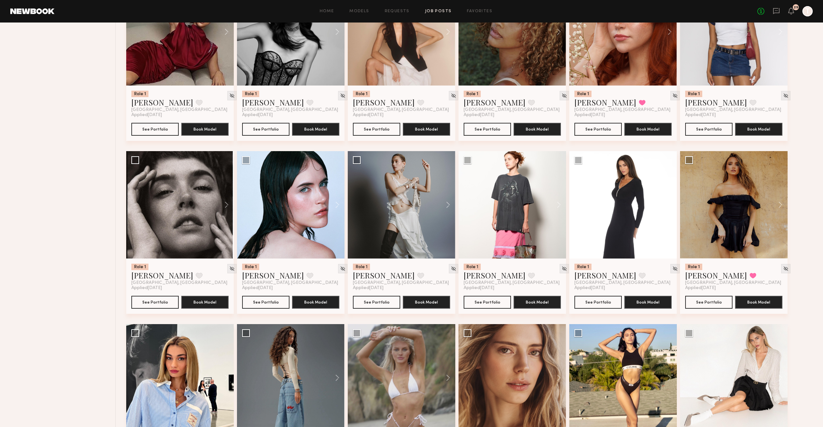
scroll to position [2149, 0]
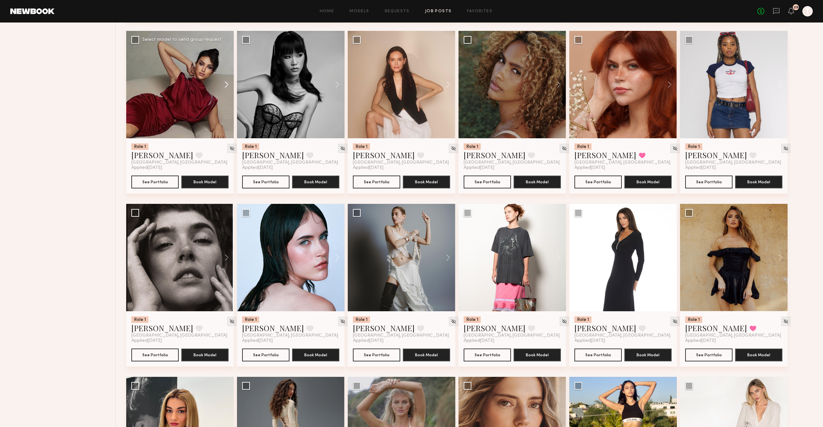
click at [225, 95] on button at bounding box center [223, 85] width 21 height 108
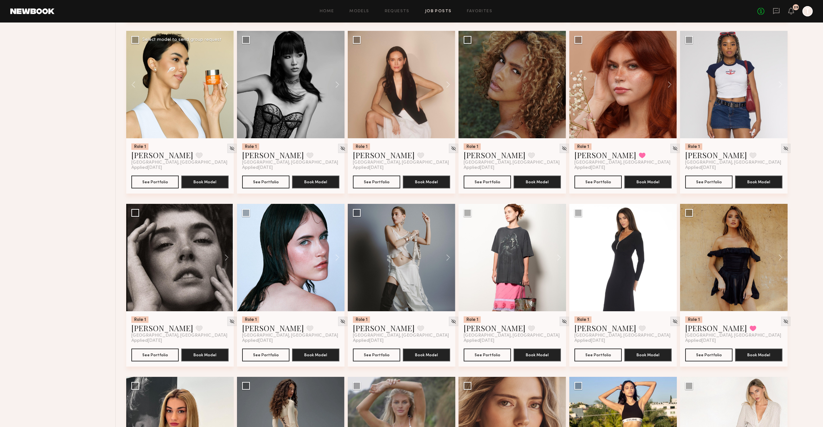
click at [225, 95] on button at bounding box center [223, 85] width 21 height 108
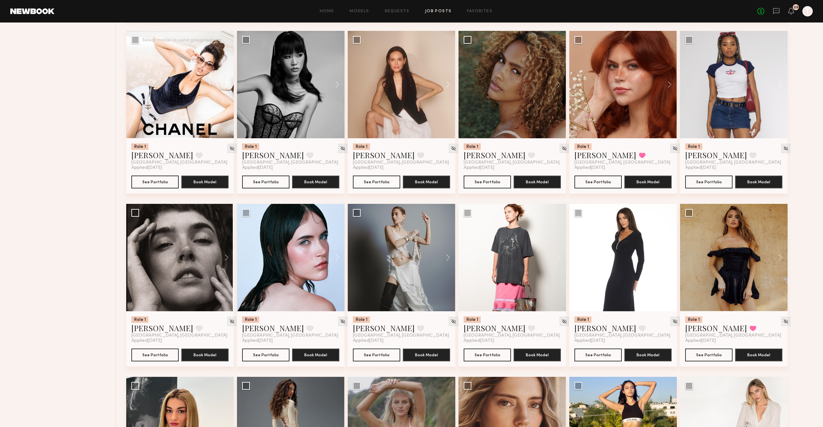
click at [225, 95] on button at bounding box center [223, 85] width 21 height 108
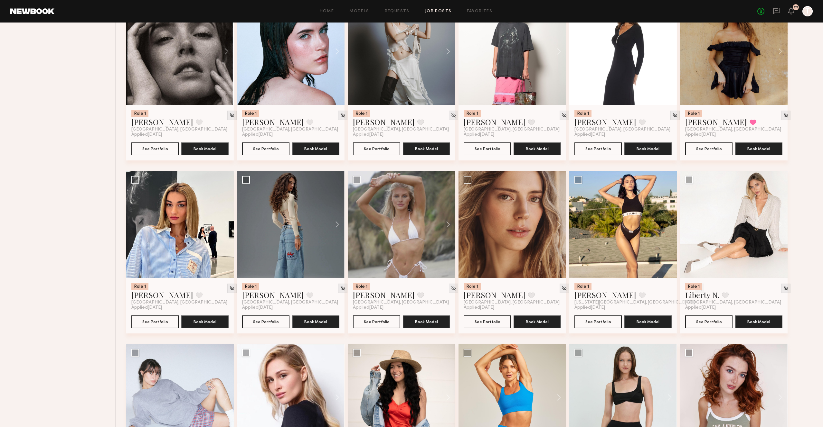
scroll to position [2439, 0]
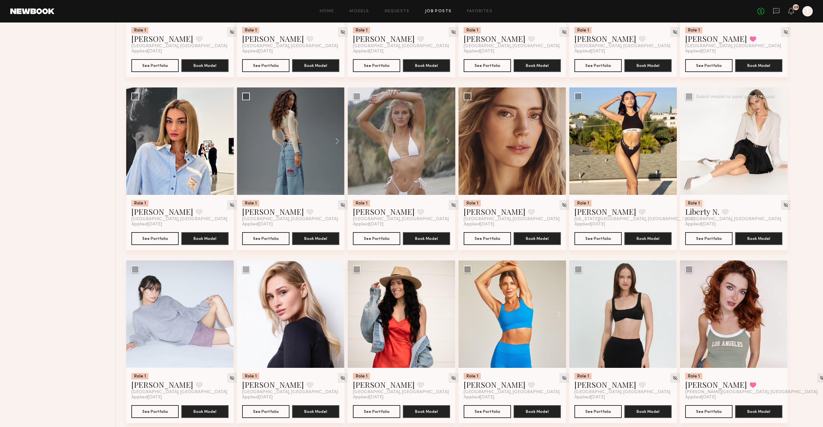
click at [776, 151] on button at bounding box center [777, 142] width 21 height 108
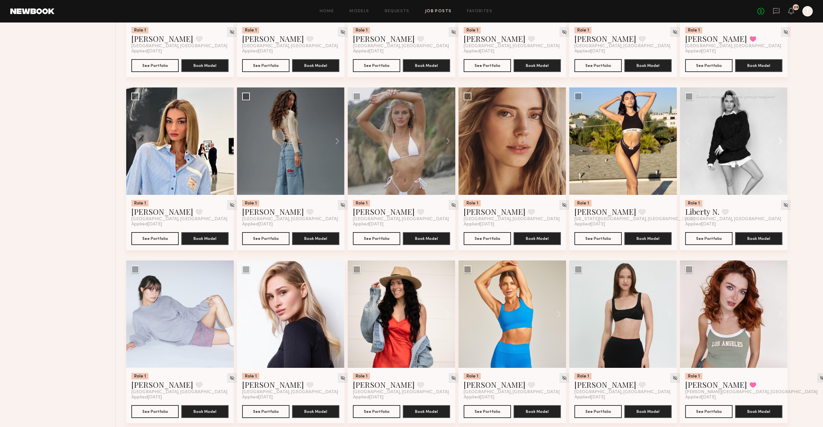
click at [776, 151] on button at bounding box center [777, 142] width 21 height 108
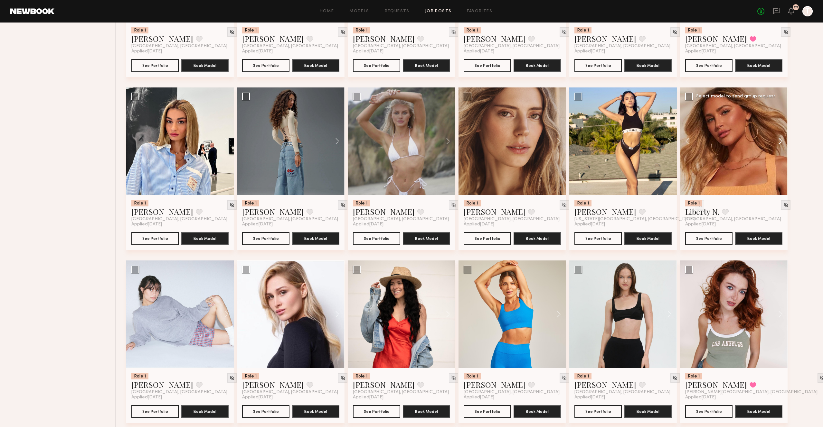
click at [776, 151] on button at bounding box center [777, 142] width 21 height 108
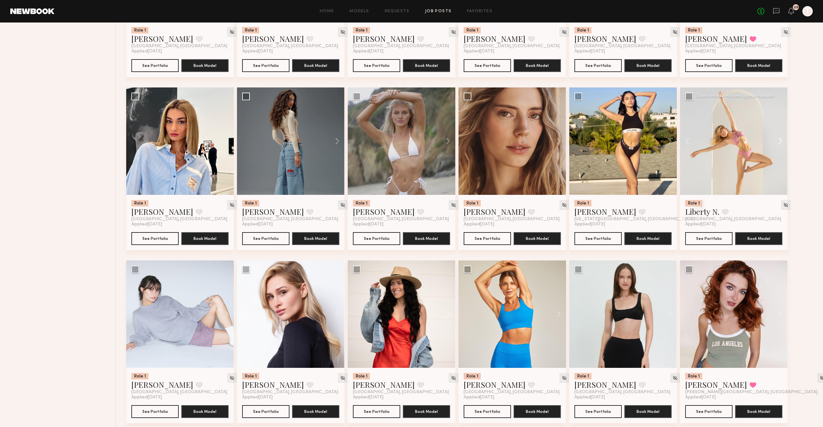
click at [776, 151] on button at bounding box center [777, 142] width 21 height 108
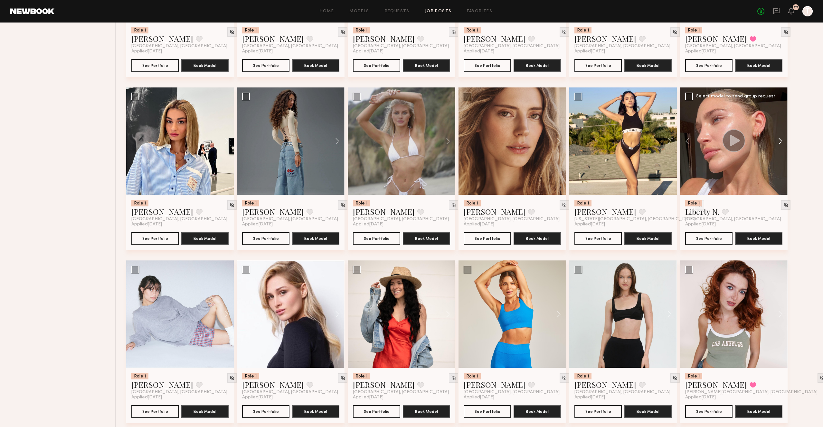
click at [776, 151] on button at bounding box center [777, 142] width 21 height 108
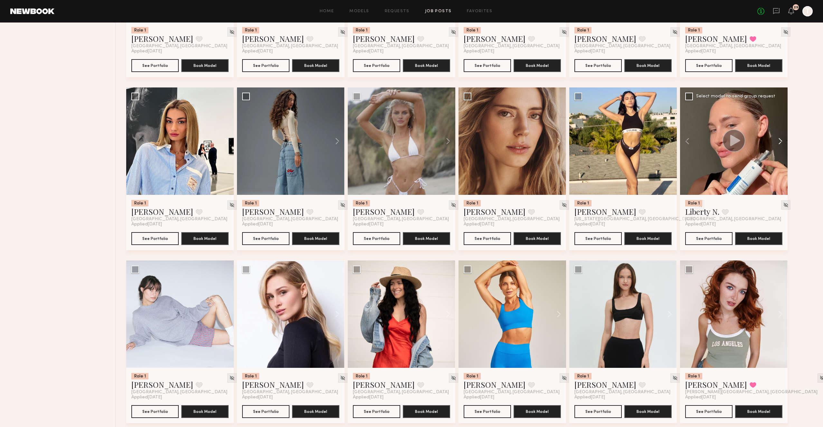
click at [776, 151] on button at bounding box center [777, 142] width 21 height 108
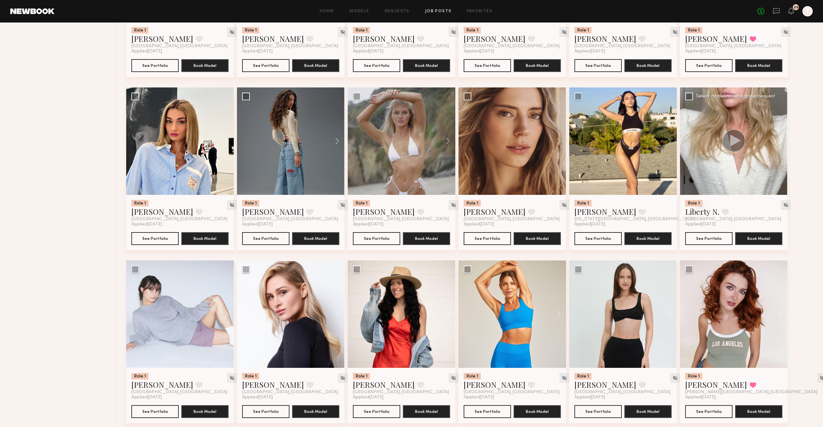
click at [776, 151] on button at bounding box center [777, 142] width 21 height 108
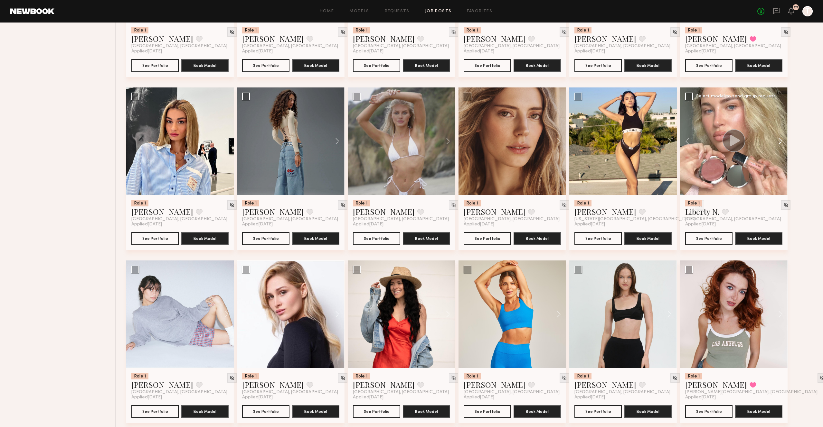
click at [776, 151] on button at bounding box center [777, 142] width 21 height 108
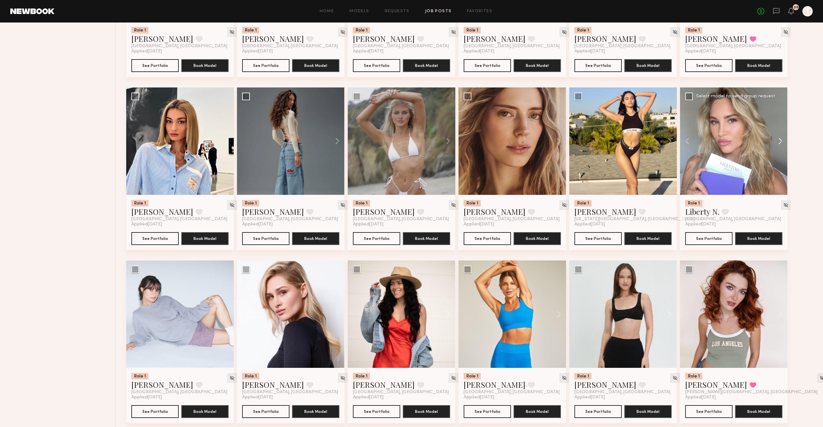
click at [776, 151] on button at bounding box center [777, 142] width 21 height 108
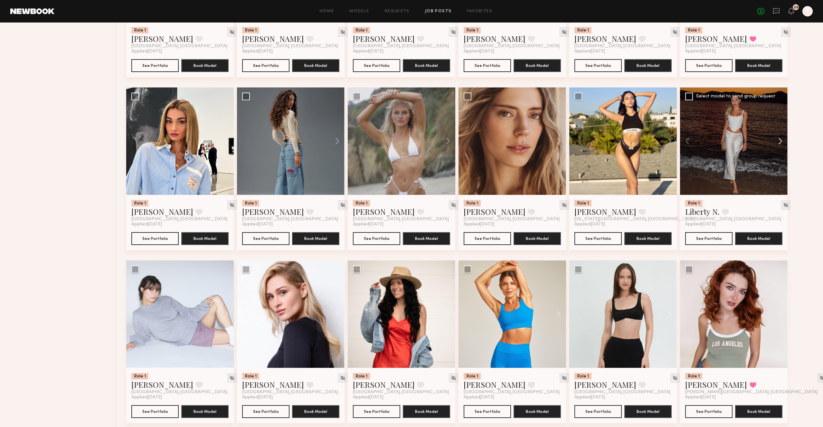
click at [776, 151] on button at bounding box center [777, 142] width 21 height 108
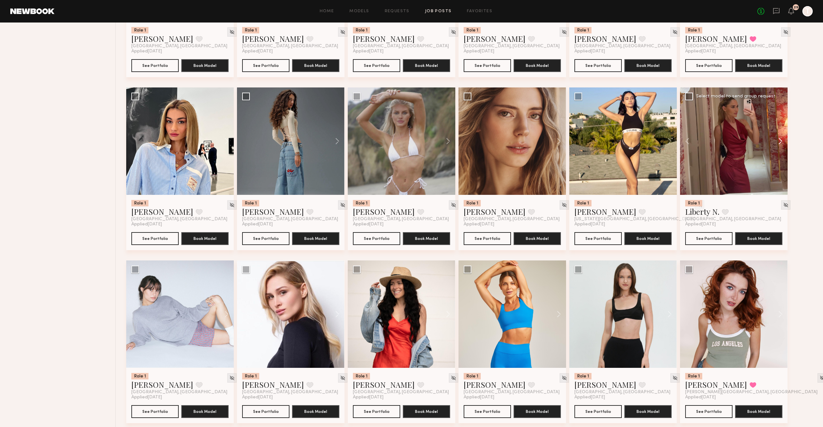
click at [776, 151] on button at bounding box center [777, 142] width 21 height 108
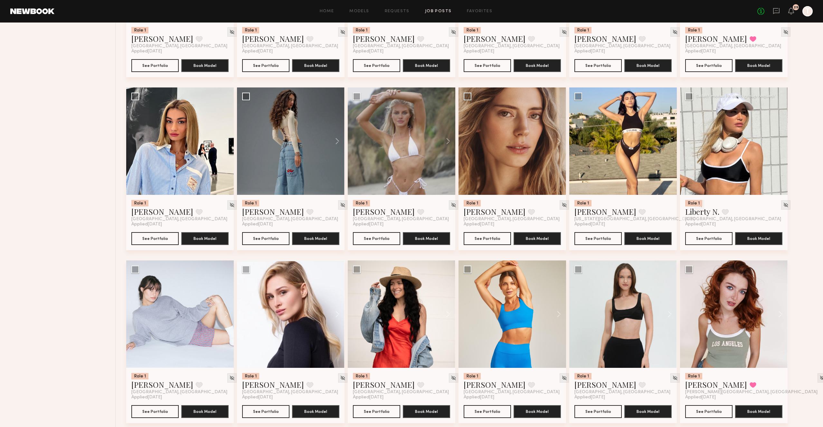
click at [776, 151] on div at bounding box center [734, 142] width 108 height 108
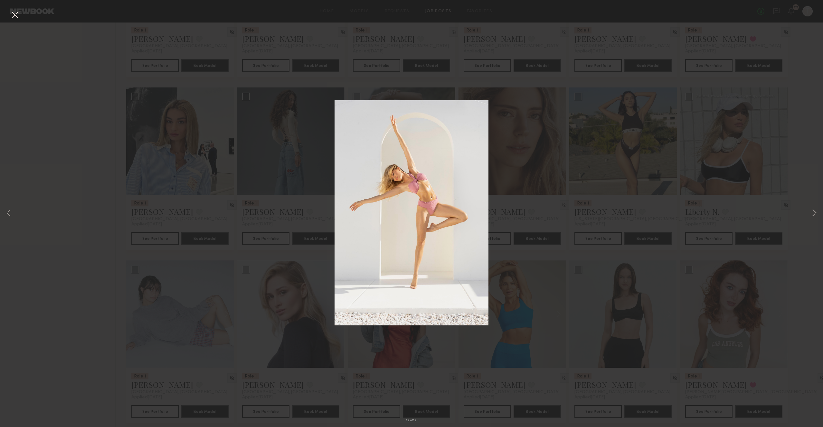
click at [758, 154] on div "12 of 12" at bounding box center [411, 213] width 823 height 427
click at [17, 15] on button at bounding box center [15, 16] width 10 height 12
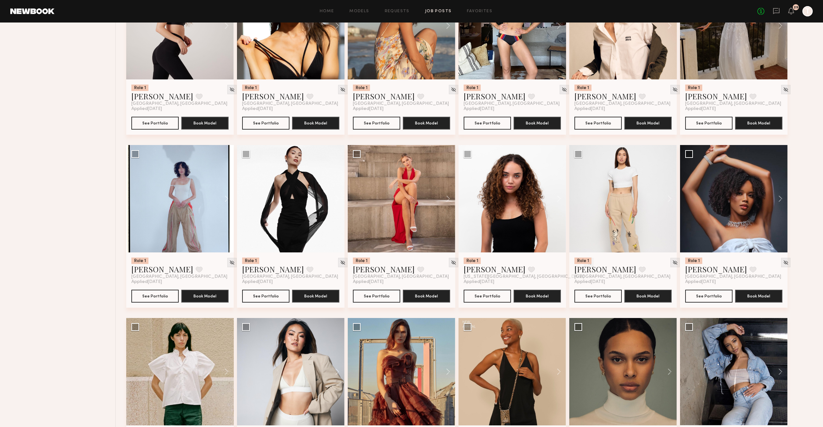
scroll to position [2900, 0]
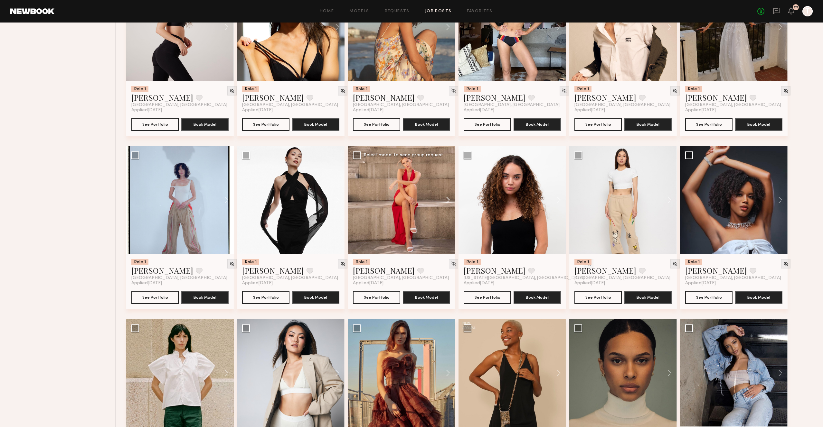
click at [445, 211] on button at bounding box center [445, 200] width 21 height 108
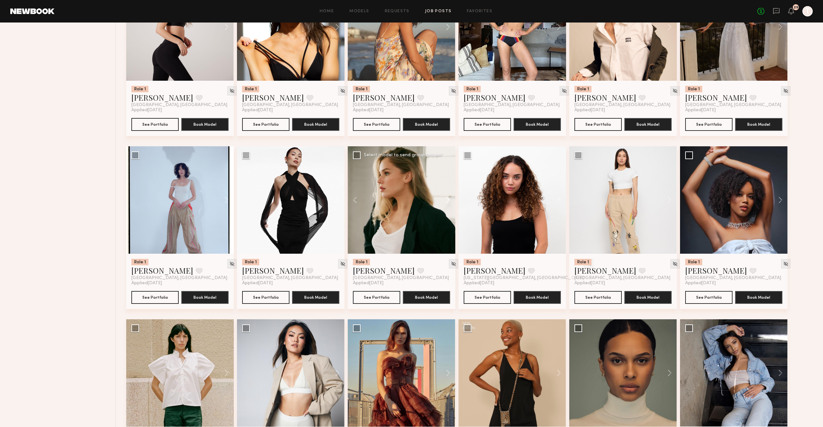
click at [445, 211] on button at bounding box center [445, 200] width 21 height 108
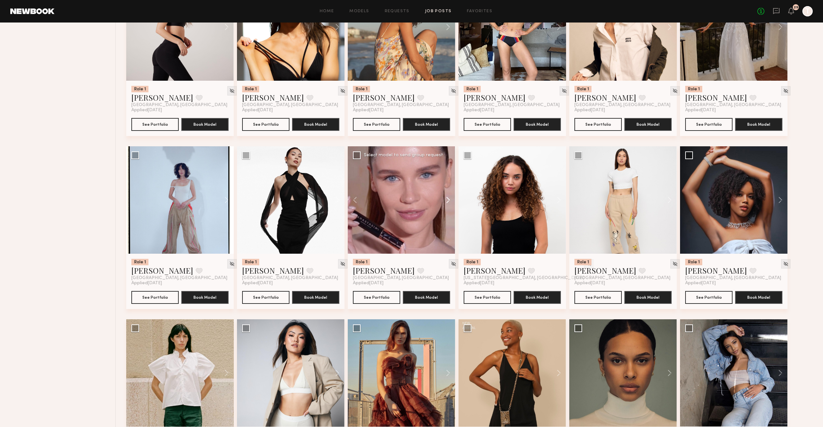
click at [445, 211] on button at bounding box center [445, 200] width 21 height 108
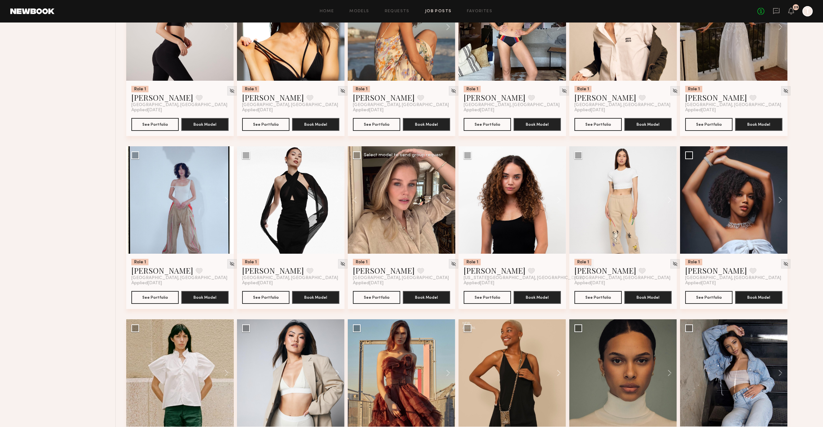
click at [445, 211] on button at bounding box center [445, 200] width 21 height 108
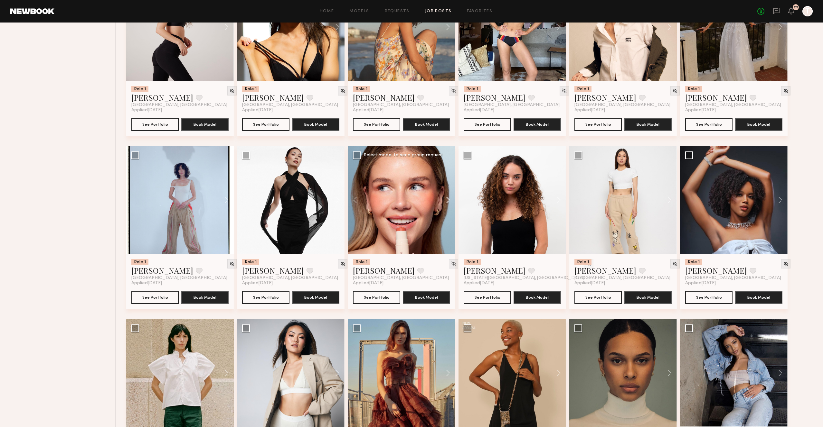
click at [445, 211] on button at bounding box center [445, 200] width 21 height 108
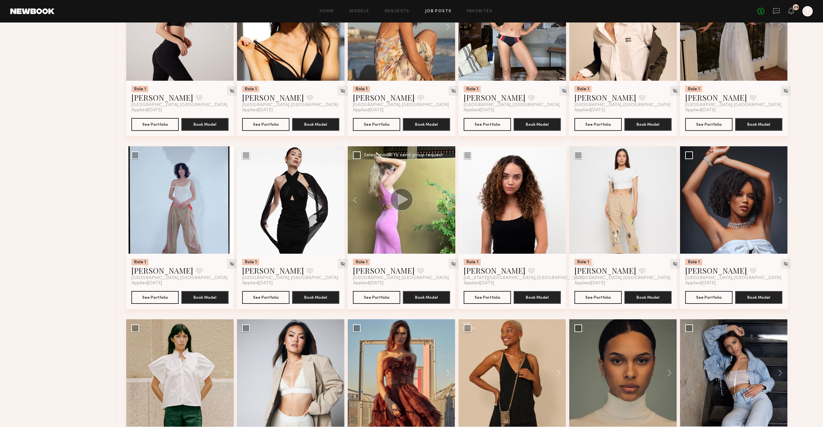
click at [445, 211] on button at bounding box center [445, 200] width 21 height 108
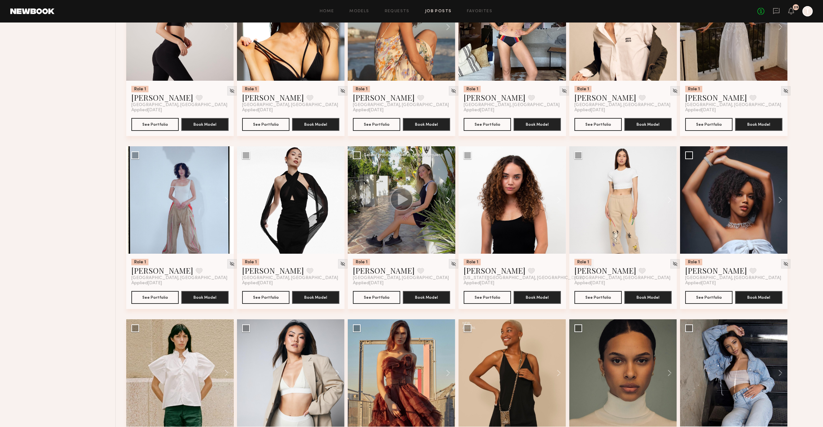
click at [445, 211] on button at bounding box center [445, 200] width 21 height 108
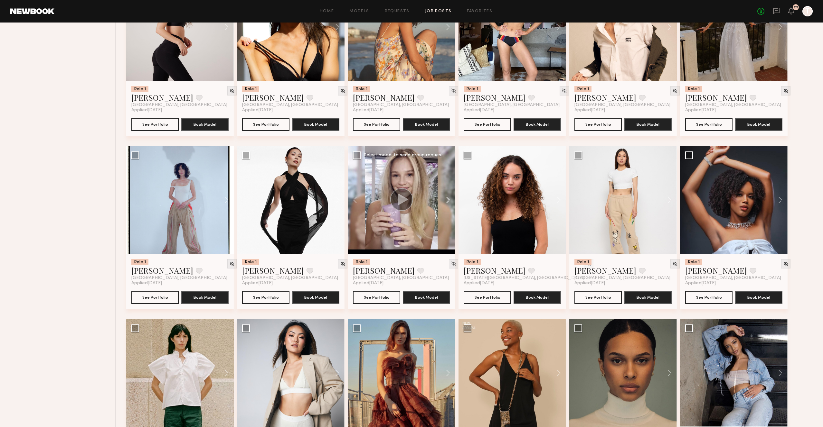
click at [445, 211] on button at bounding box center [445, 200] width 21 height 108
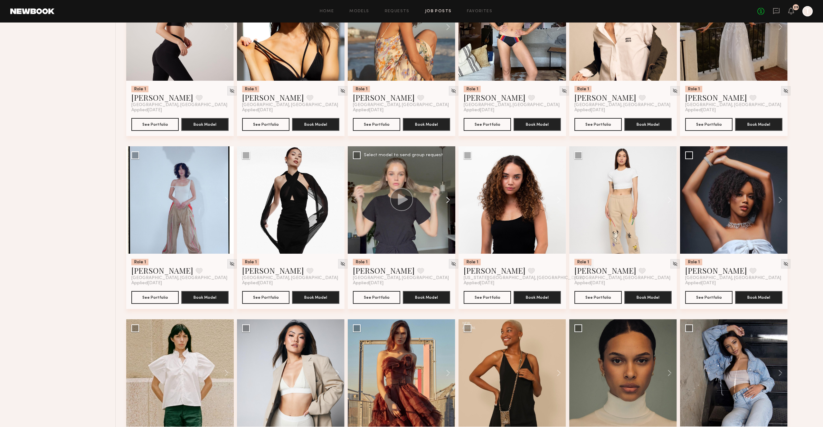
click at [445, 211] on button at bounding box center [445, 200] width 21 height 108
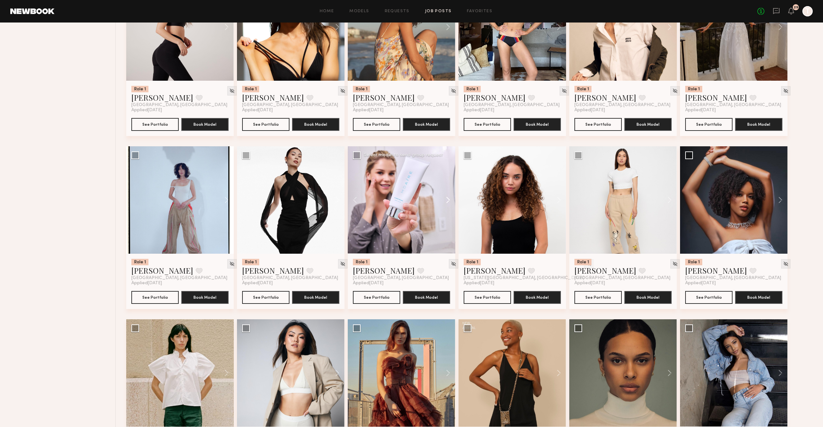
click at [445, 211] on button at bounding box center [445, 200] width 21 height 108
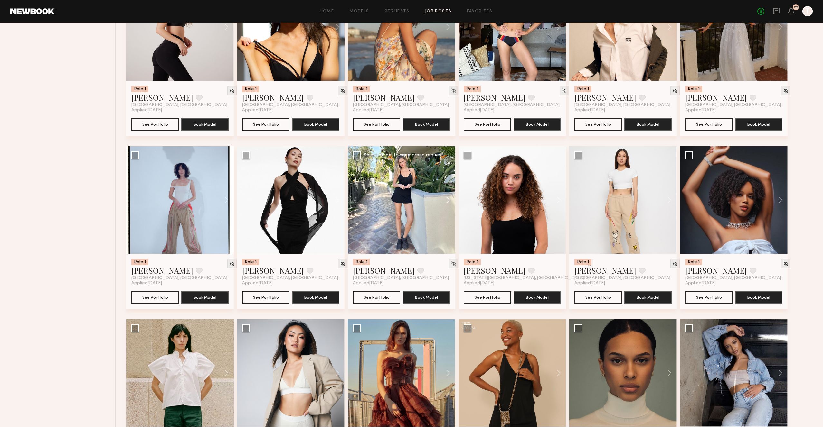
click at [445, 211] on button at bounding box center [445, 200] width 21 height 108
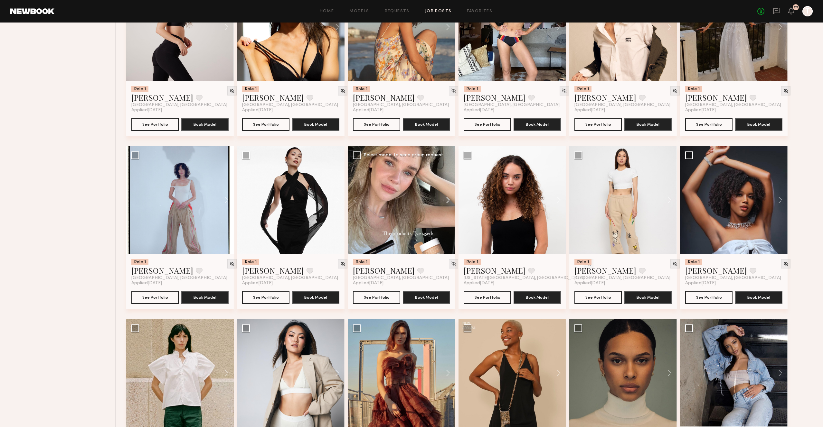
click at [445, 211] on button at bounding box center [445, 200] width 21 height 108
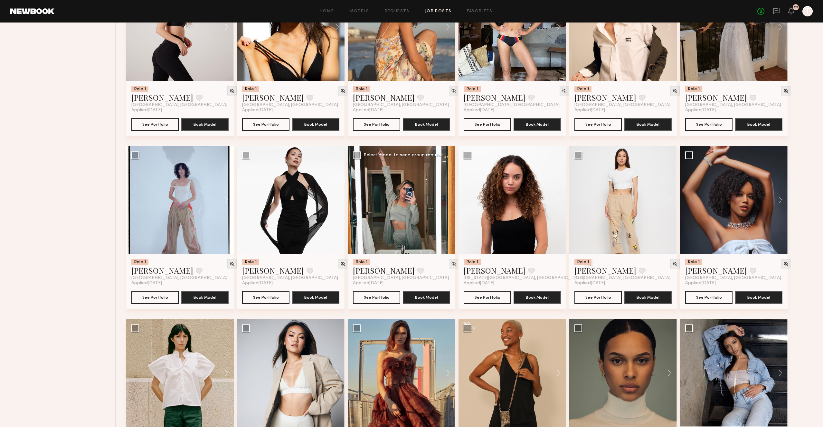
click at [445, 211] on div at bounding box center [402, 200] width 108 height 108
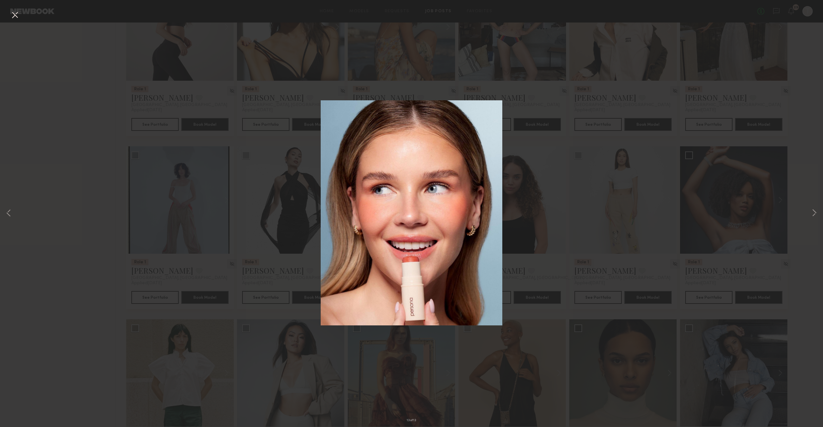
click at [132, 142] on div "13 of 13" at bounding box center [411, 213] width 823 height 427
click at [16, 17] on button at bounding box center [15, 16] width 10 height 12
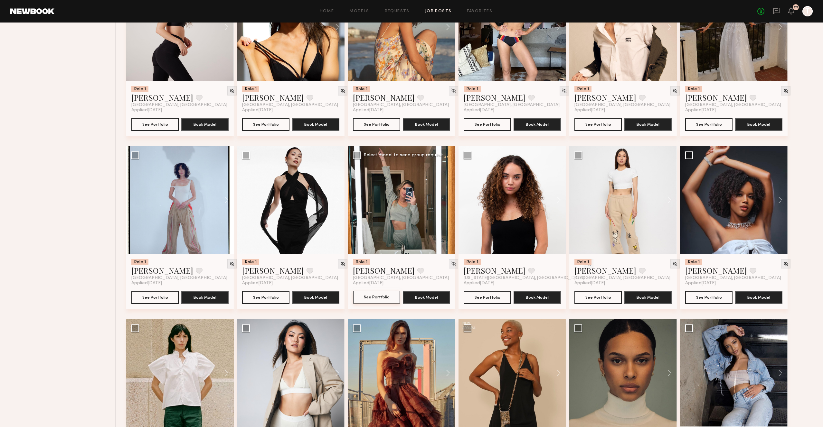
click at [366, 304] on button "See Portfolio" at bounding box center [376, 297] width 47 height 13
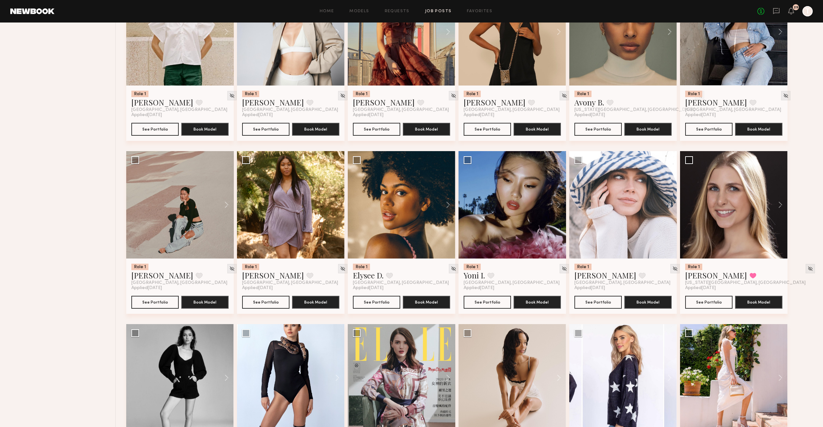
scroll to position [3244, 0]
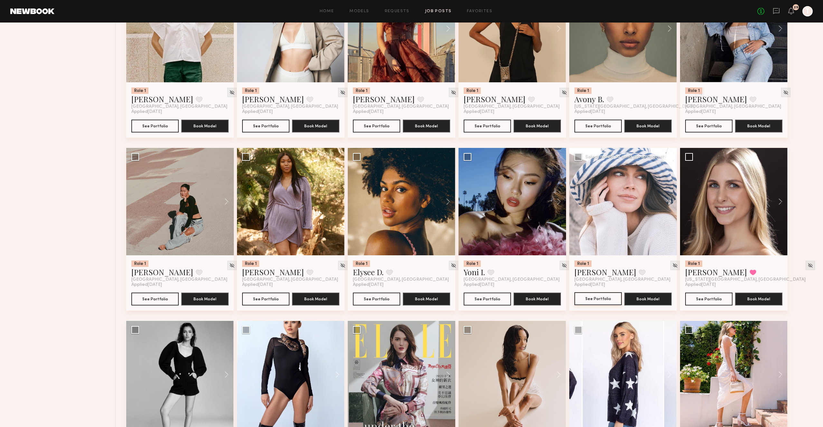
click at [593, 305] on button "See Portfolio" at bounding box center [597, 299] width 47 height 13
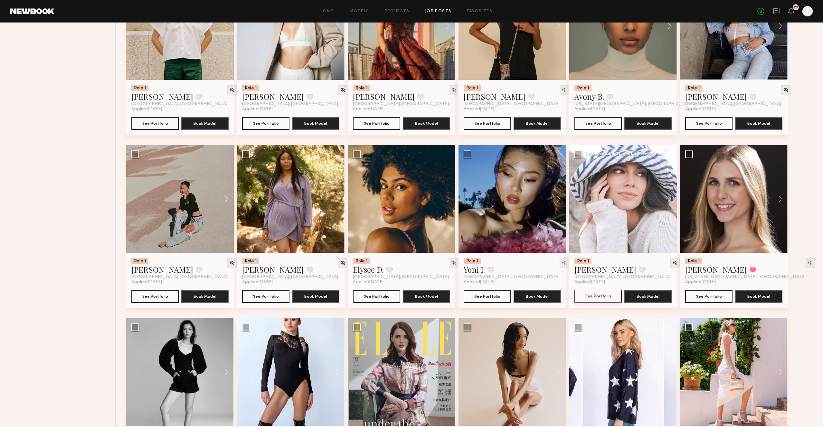
scroll to position [3245, 0]
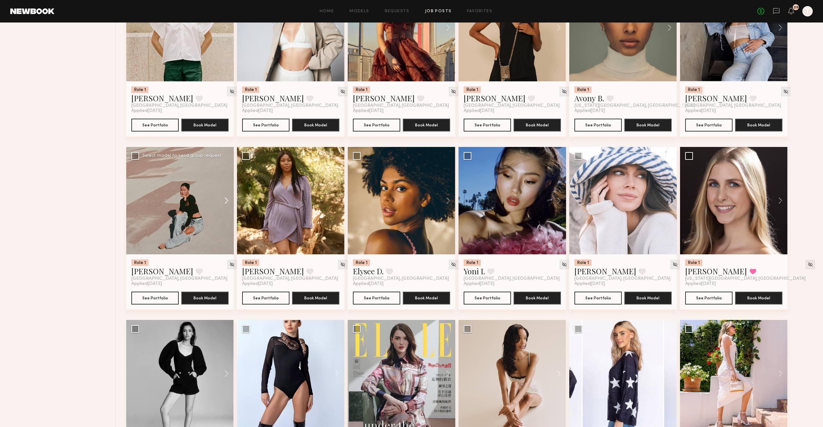
click at [225, 213] on button at bounding box center [223, 201] width 21 height 108
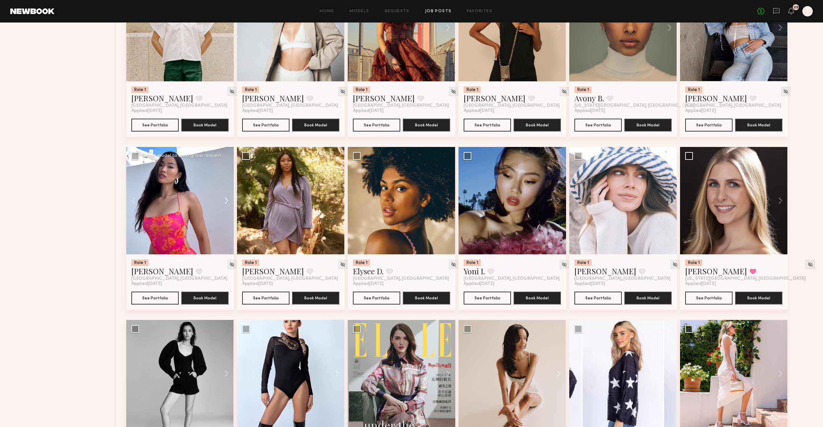
click at [225, 213] on button at bounding box center [223, 201] width 21 height 108
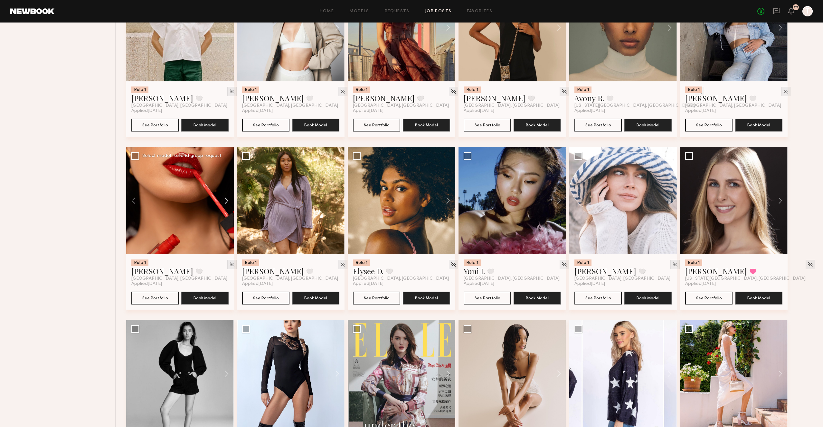
click at [225, 213] on button at bounding box center [223, 201] width 21 height 108
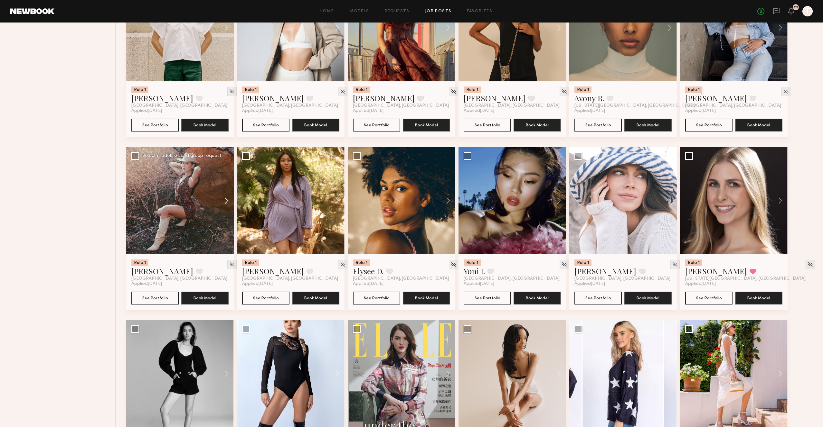
click at [225, 213] on button at bounding box center [223, 201] width 21 height 108
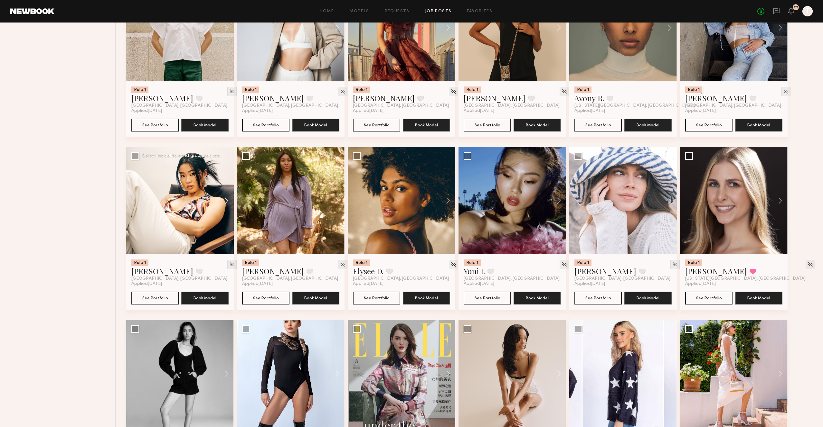
click at [225, 213] on button at bounding box center [223, 201] width 21 height 108
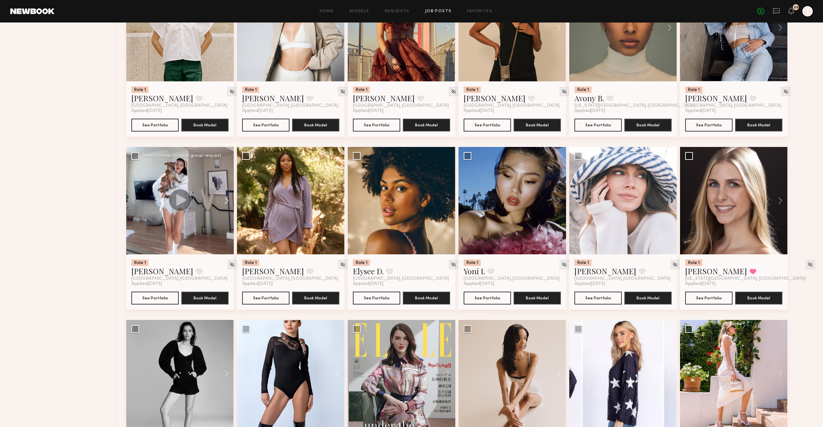
click at [225, 213] on button at bounding box center [223, 201] width 21 height 108
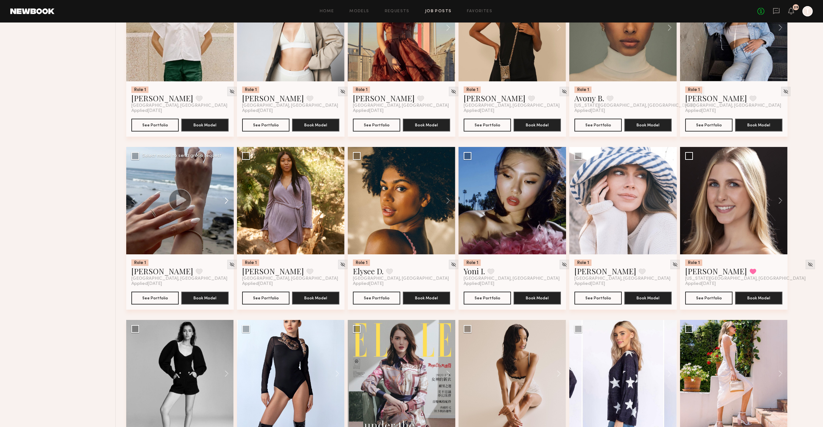
click at [225, 213] on button at bounding box center [223, 201] width 21 height 108
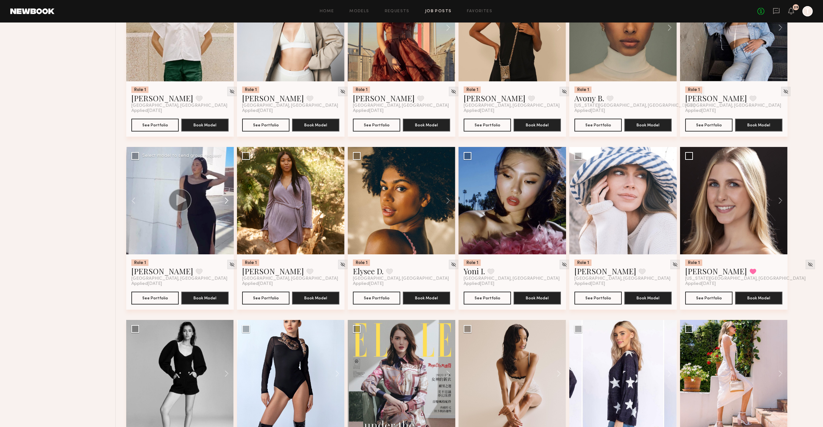
click at [225, 213] on button at bounding box center [223, 201] width 21 height 108
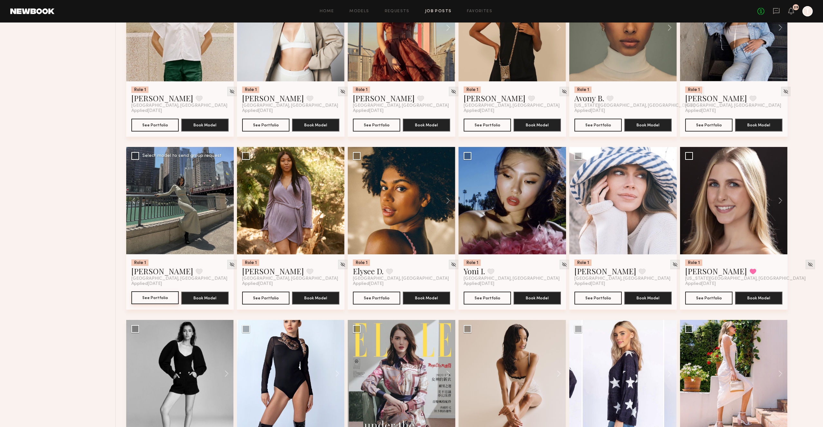
click at [170, 304] on button "See Portfolio" at bounding box center [154, 298] width 47 height 13
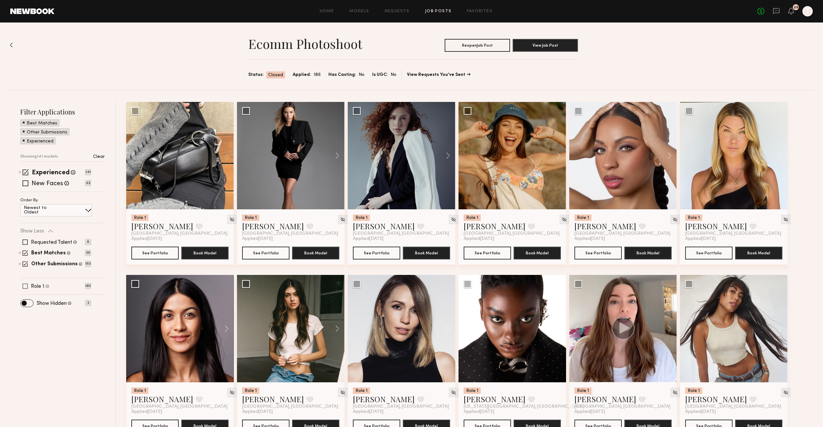
scroll to position [2, 0]
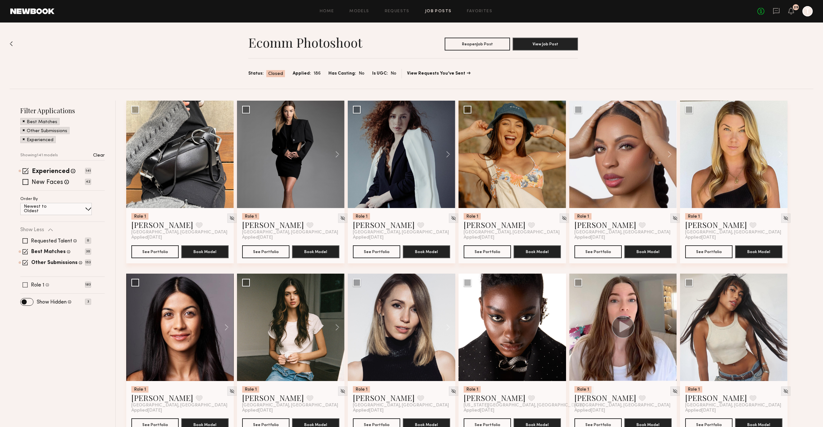
click at [27, 288] on div "Filter Applications Best Matches Other Submissions Experienced Showing 141 mode…" at bounding box center [62, 205] width 84 height 199
click at [25, 286] on span at bounding box center [25, 285] width 5 height 5
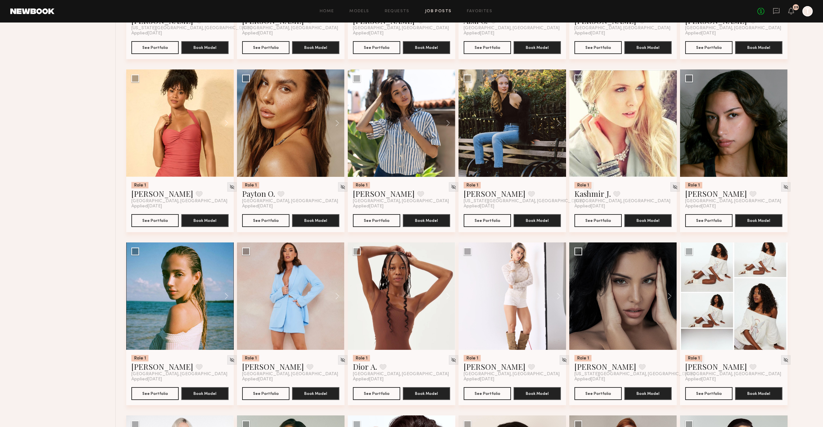
scroll to position [1592, 0]
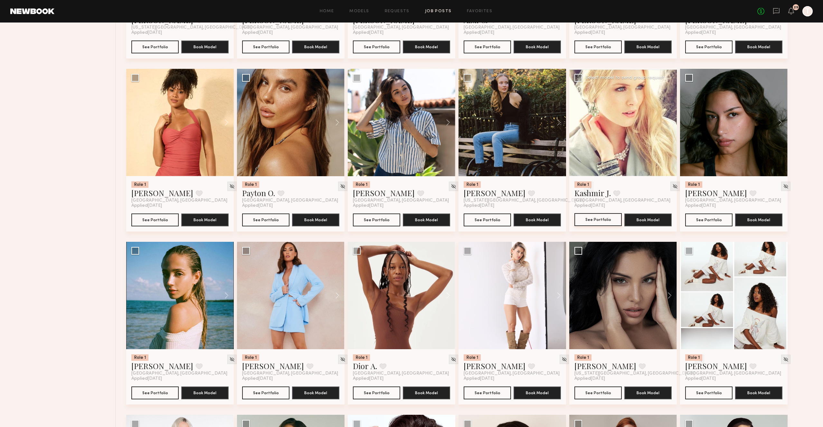
click at [603, 226] on button "See Portfolio" at bounding box center [597, 219] width 47 height 13
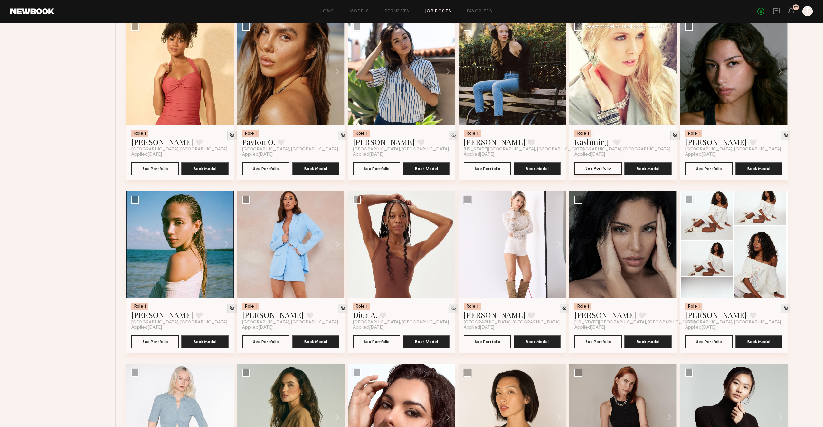
scroll to position [1645, 0]
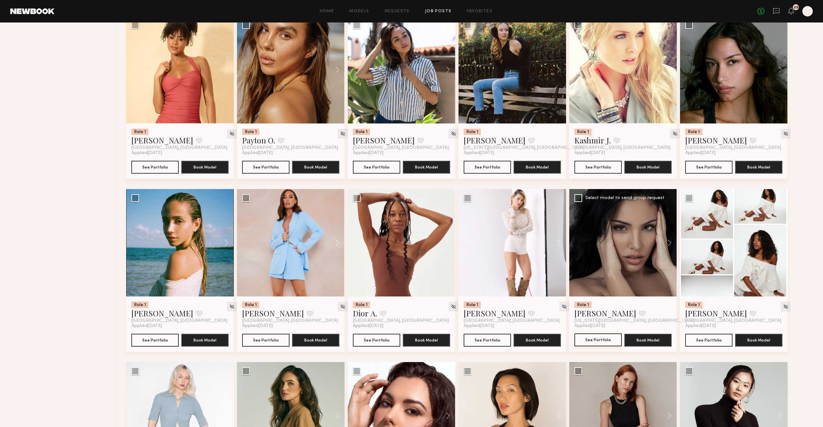
click at [595, 347] on button "See Portfolio" at bounding box center [597, 340] width 47 height 13
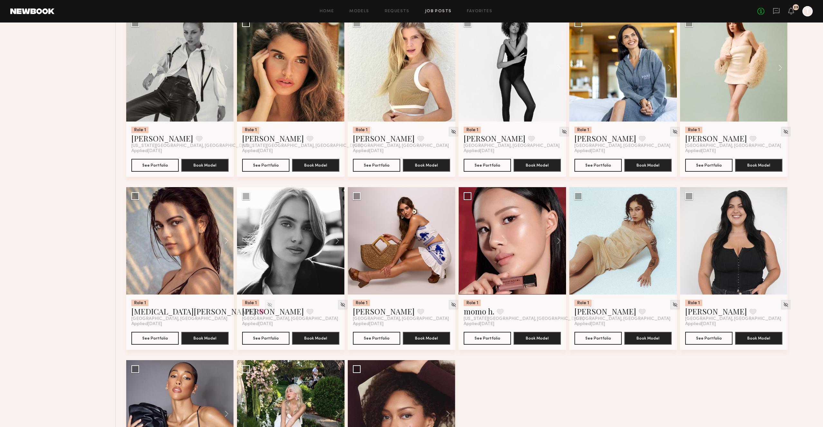
scroll to position [3835, 0]
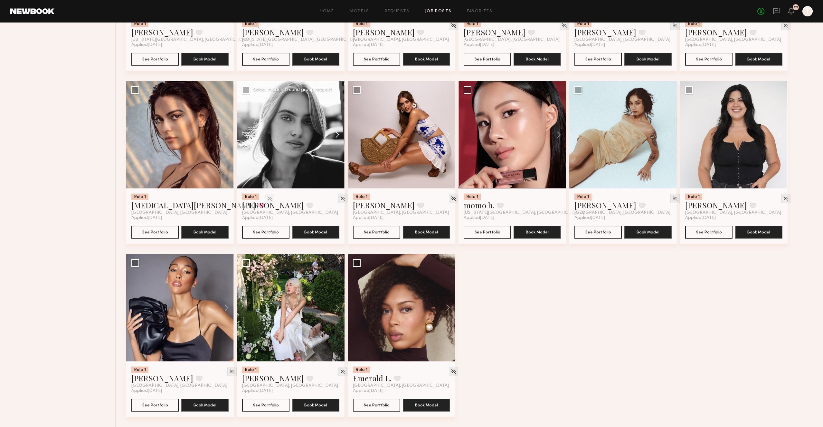
click at [326, 153] on button at bounding box center [334, 135] width 21 height 108
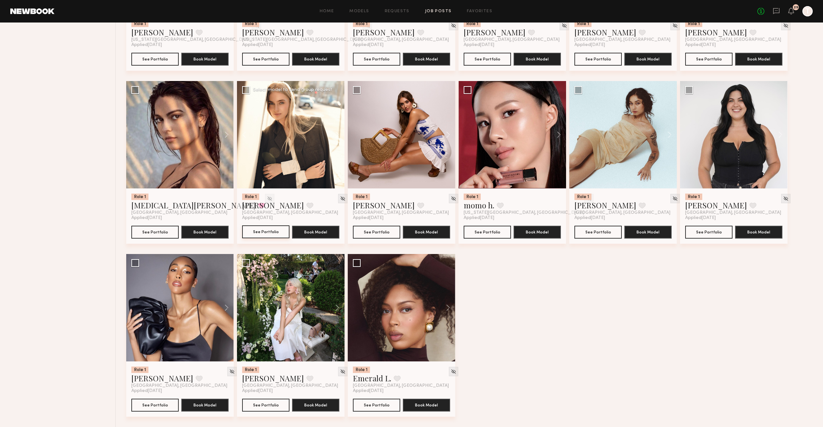
click at [268, 239] on button "See Portfolio" at bounding box center [265, 232] width 47 height 13
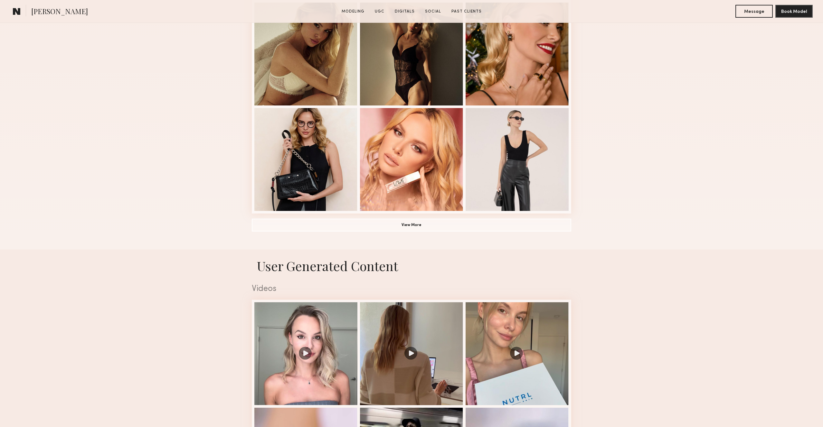
scroll to position [321, 0]
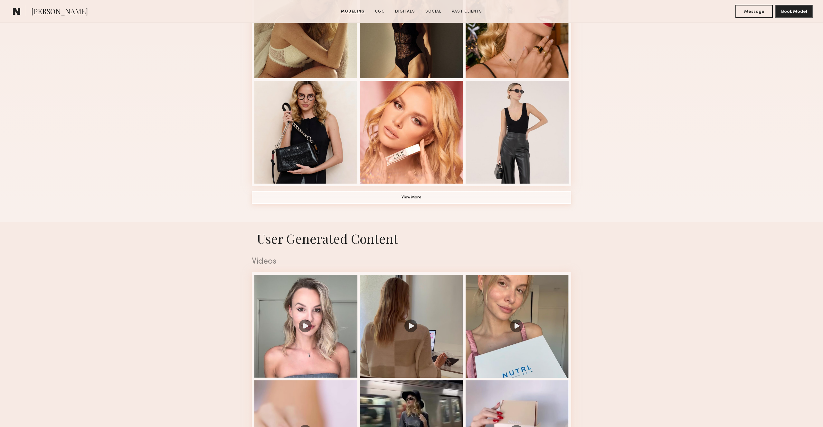
click at [421, 201] on button "View More" at bounding box center [411, 197] width 319 height 13
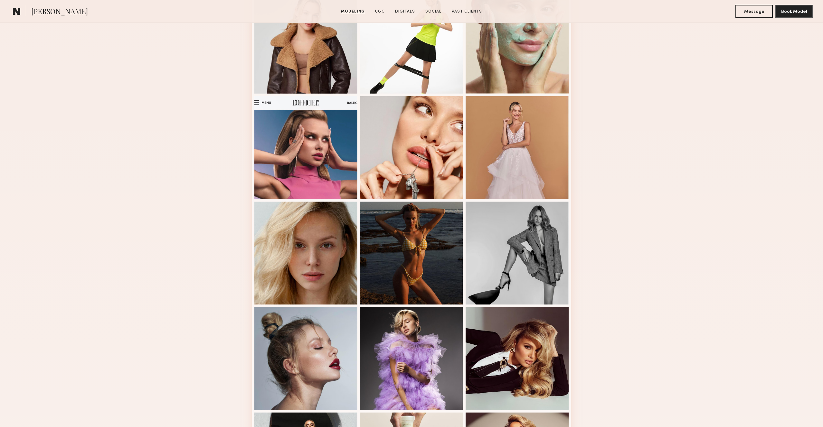
scroll to position [0, 0]
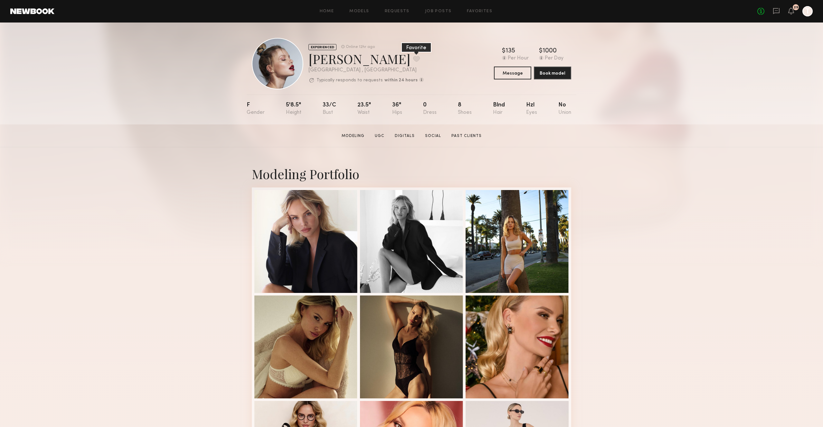
click at [413, 57] on button at bounding box center [416, 59] width 7 height 6
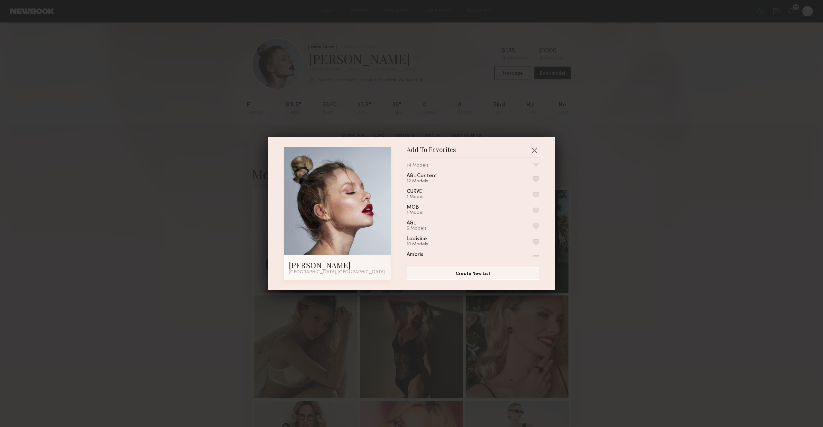
drag, startPoint x: 422, startPoint y: 239, endPoint x: 460, endPoint y: 246, distance: 38.3
click at [422, 239] on div "Ladivine" at bounding box center [417, 239] width 20 height 5
click at [535, 244] on button "button" at bounding box center [535, 244] width 7 height 6
click at [533, 151] on button "button" at bounding box center [534, 150] width 10 height 10
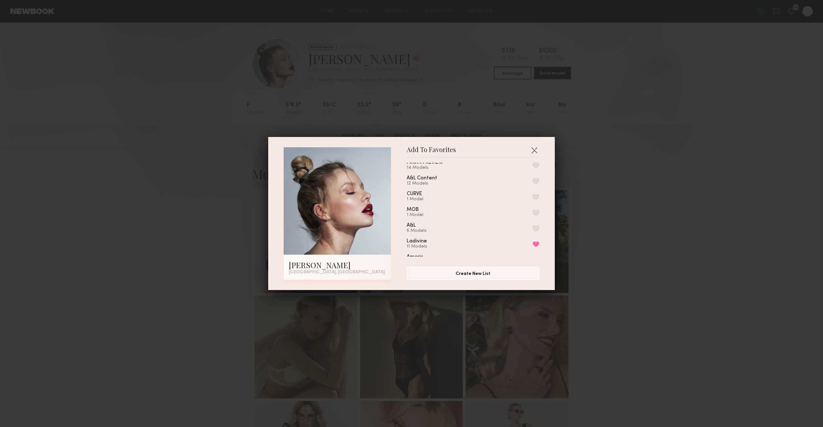
scroll to position [0, 0]
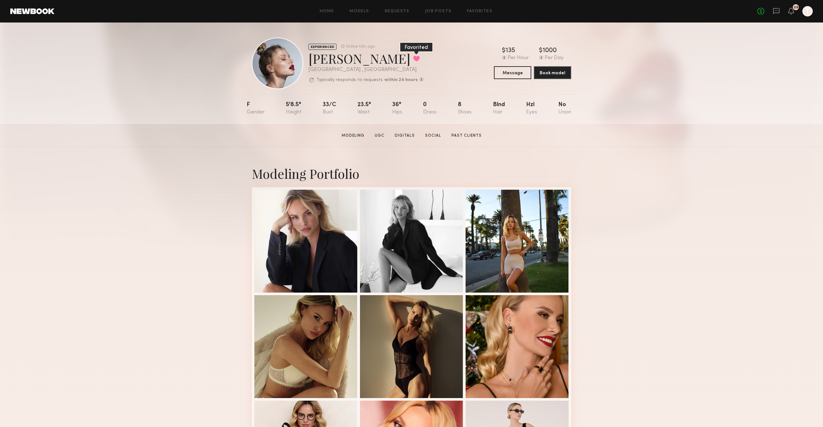
click at [413, 61] on button at bounding box center [416, 59] width 7 height 6
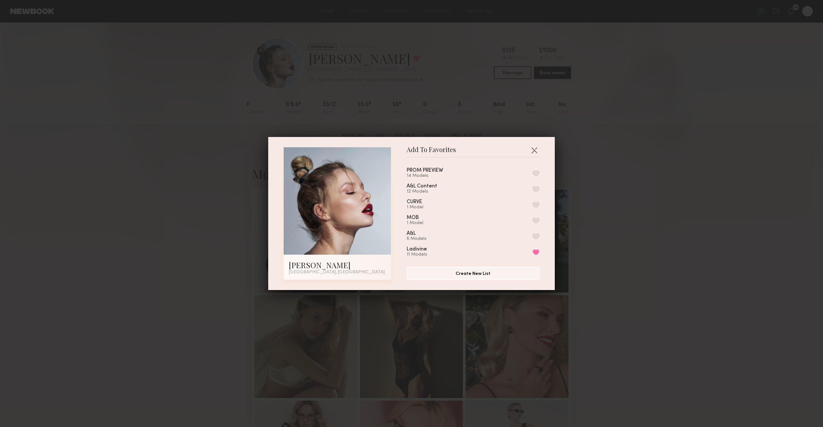
click at [237, 78] on div "Add To Favorites Klaudia S. Los Angeles, CA Add To Favorites PROM PREVIEW 14 Mo…" at bounding box center [411, 213] width 823 height 427
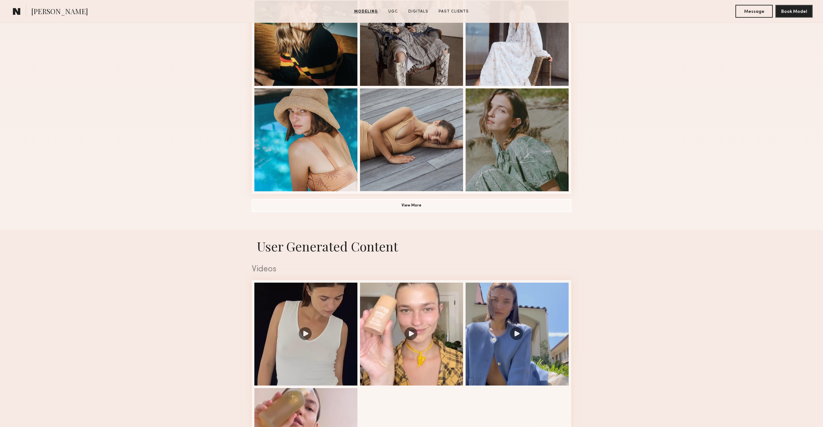
scroll to position [419, 0]
click at [436, 204] on button "View More" at bounding box center [411, 205] width 319 height 13
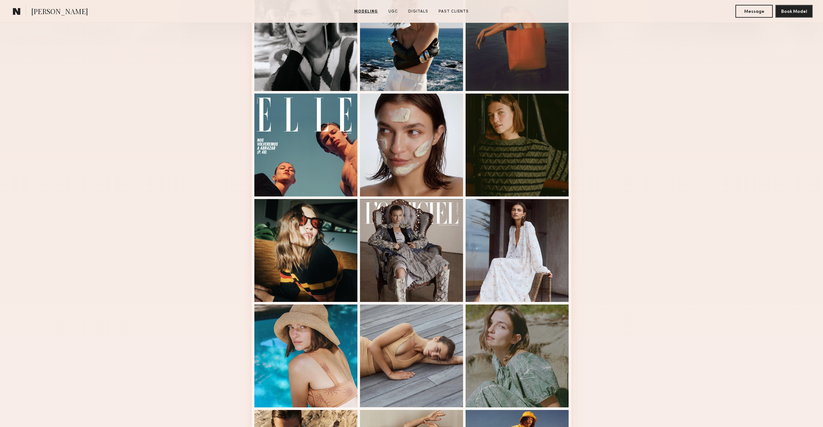
scroll to position [0, 0]
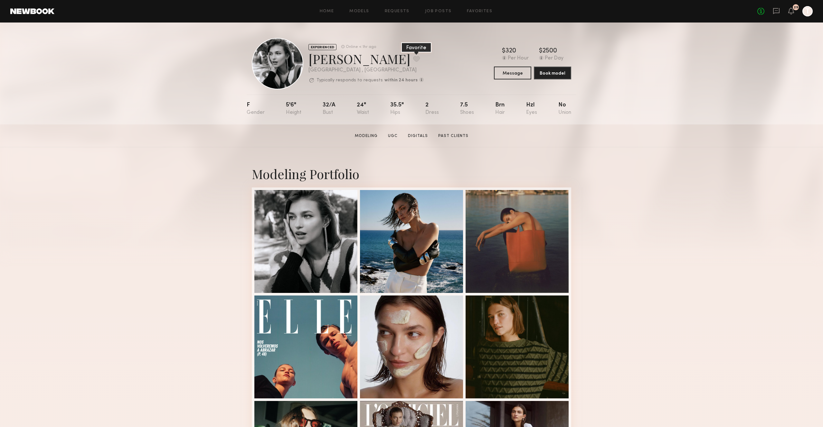
click at [413, 56] on button at bounding box center [416, 59] width 7 height 6
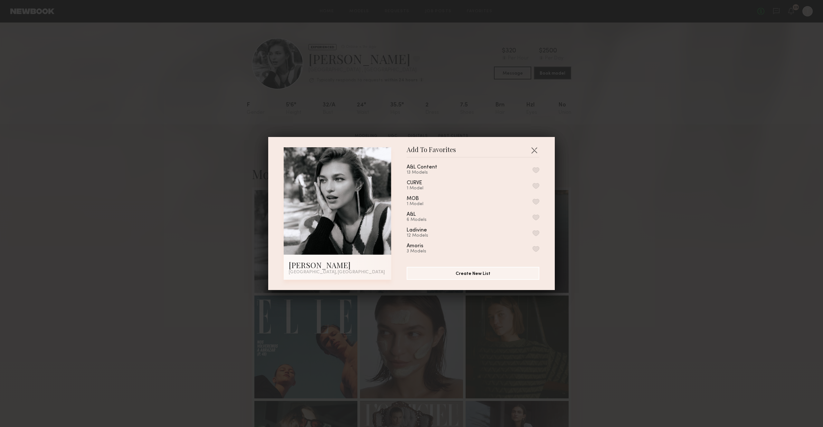
scroll to position [19, 0]
drag, startPoint x: 534, startPoint y: 215, endPoint x: 531, endPoint y: 248, distance: 33.9
click at [534, 215] on button "button" at bounding box center [535, 217] width 7 height 6
click at [535, 151] on button "button" at bounding box center [534, 150] width 10 height 10
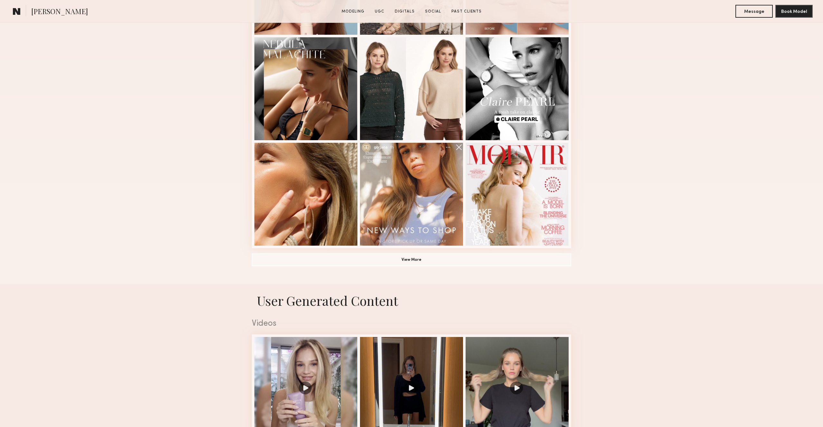
scroll to position [377, 0]
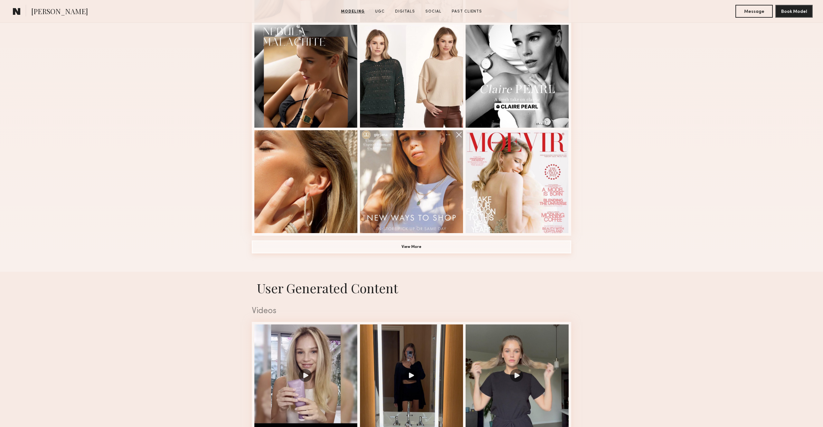
click at [424, 245] on button "View More" at bounding box center [411, 247] width 319 height 13
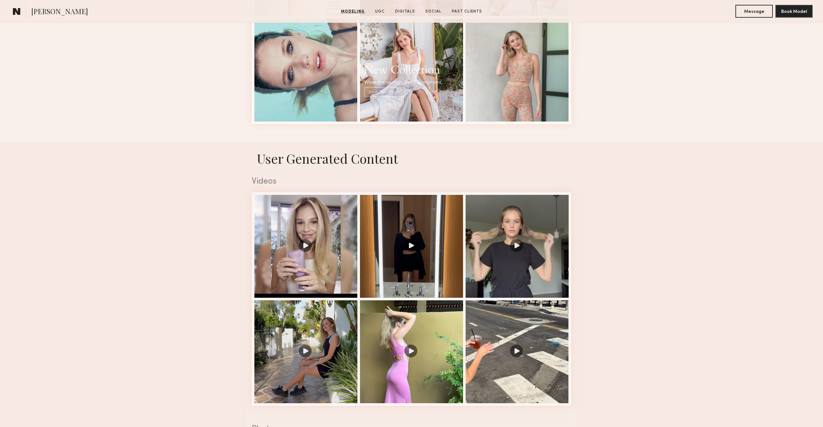
scroll to position [911, 0]
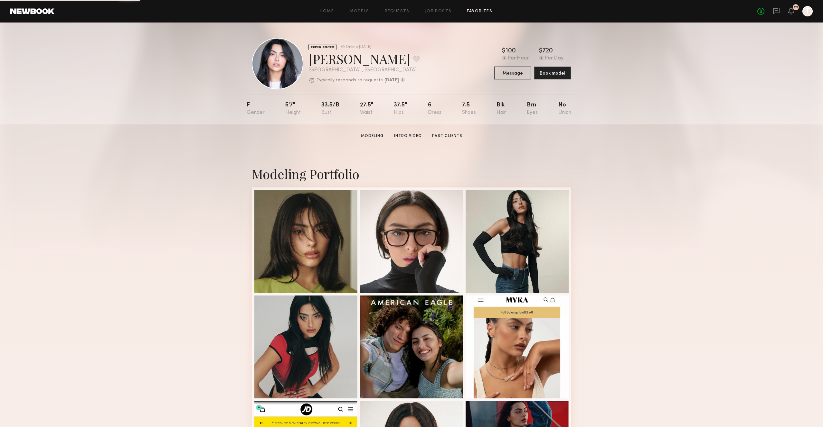
click at [485, 12] on link "Favorites" at bounding box center [479, 11] width 25 height 4
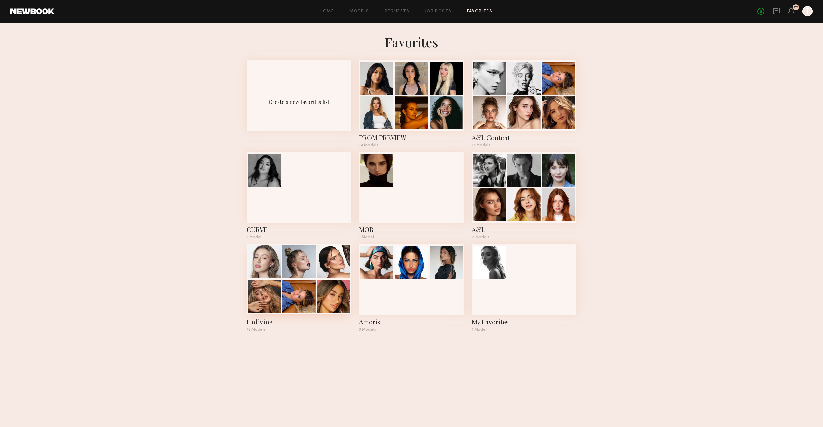
click at [308, 276] on div at bounding box center [298, 261] width 33 height 33
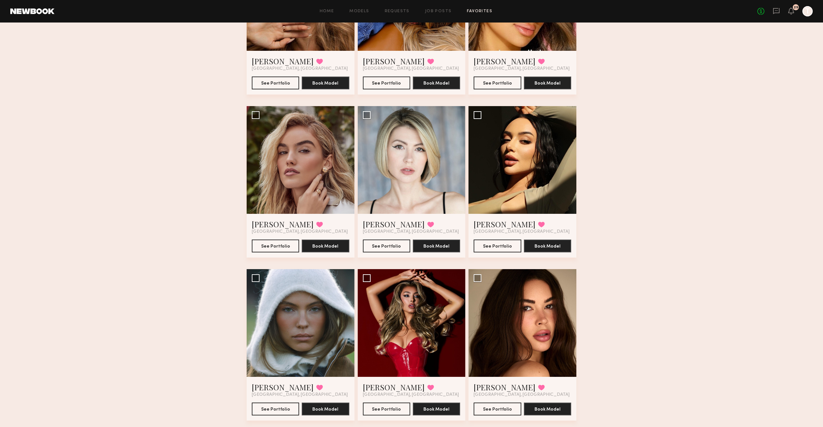
scroll to position [310, 0]
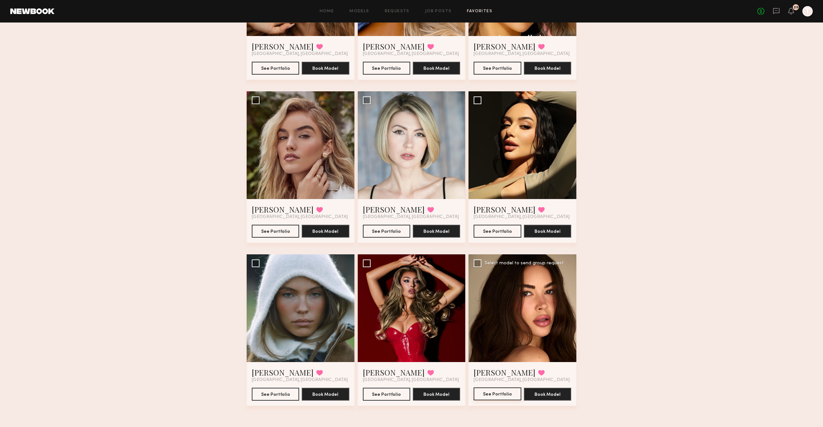
click at [495, 390] on button "See Portfolio" at bounding box center [496, 394] width 47 height 13
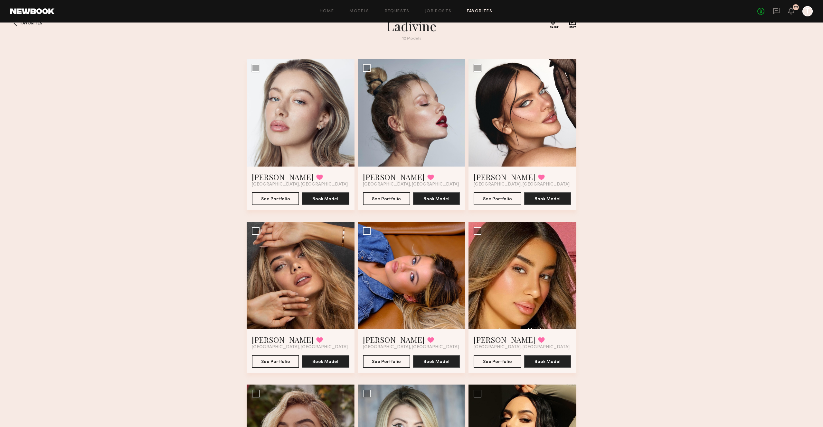
scroll to position [17, 0]
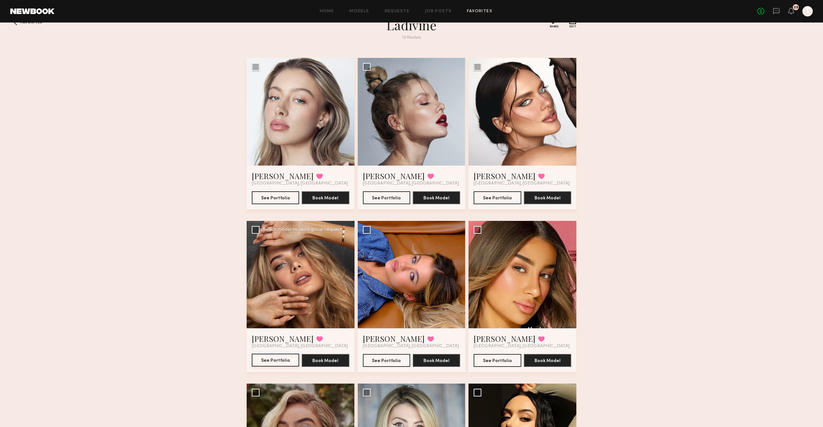
click at [277, 359] on button "See Portfolio" at bounding box center [275, 360] width 47 height 13
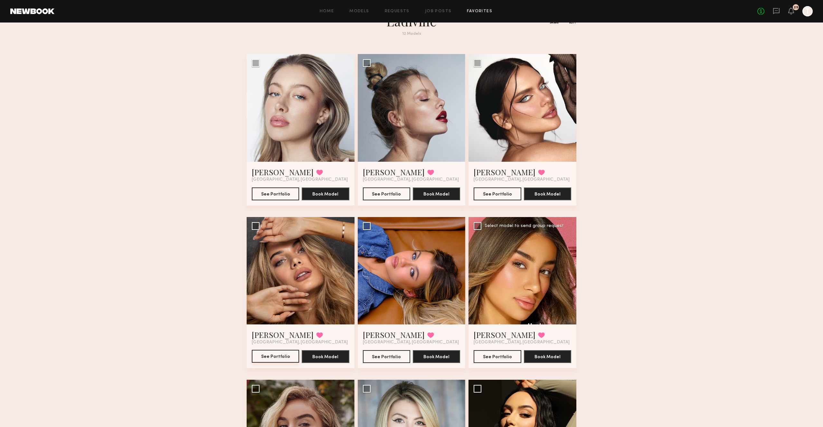
scroll to position [22, 0]
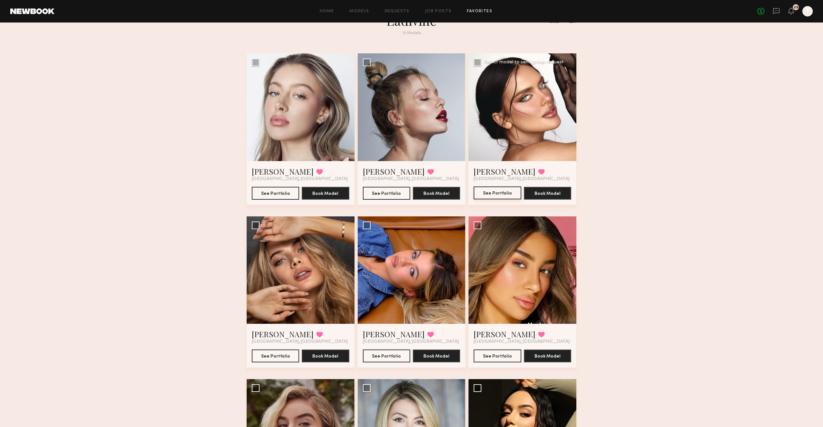
click at [491, 194] on button "See Portfolio" at bounding box center [496, 193] width 47 height 13
click at [376, 194] on button "See Portfolio" at bounding box center [386, 193] width 47 height 13
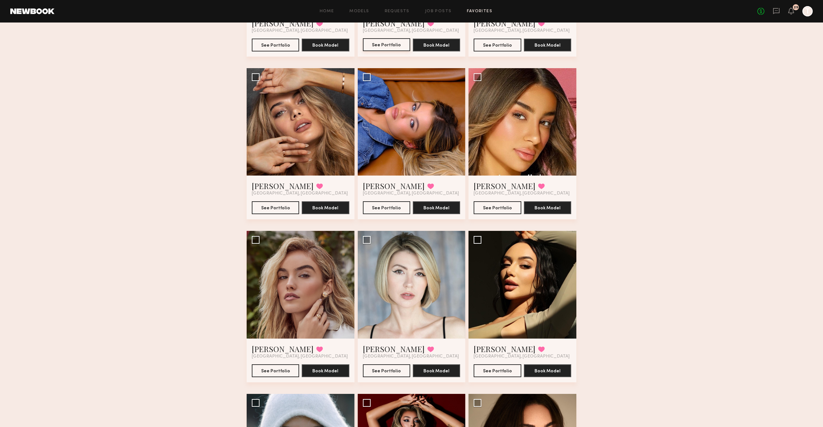
scroll to position [176, 0]
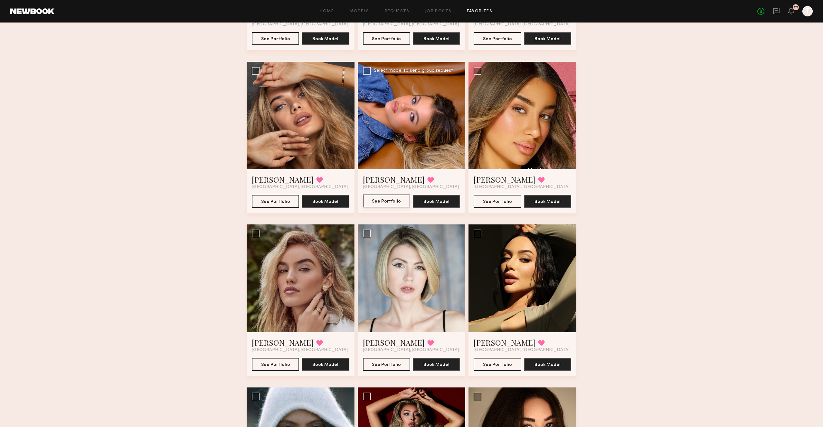
click at [397, 199] on button "See Portfolio" at bounding box center [386, 201] width 47 height 13
